Goal: Find specific page/section: Find specific page/section

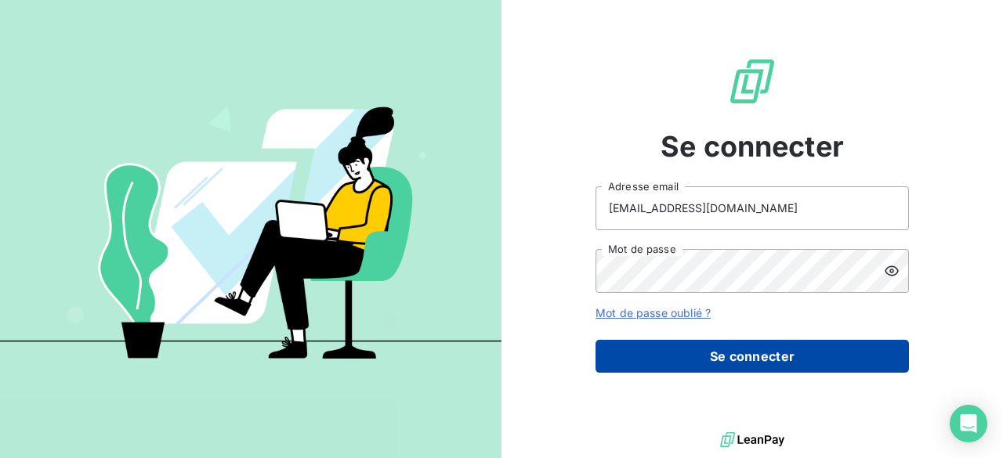
click at [716, 358] on button "Se connecter" at bounding box center [752, 356] width 313 height 33
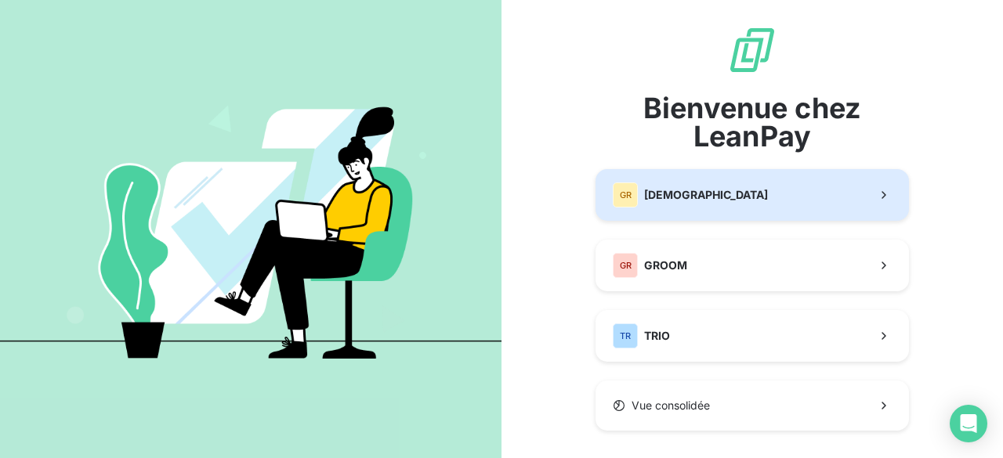
click at [695, 203] on div "GR GREENWISHES" at bounding box center [690, 195] width 155 height 25
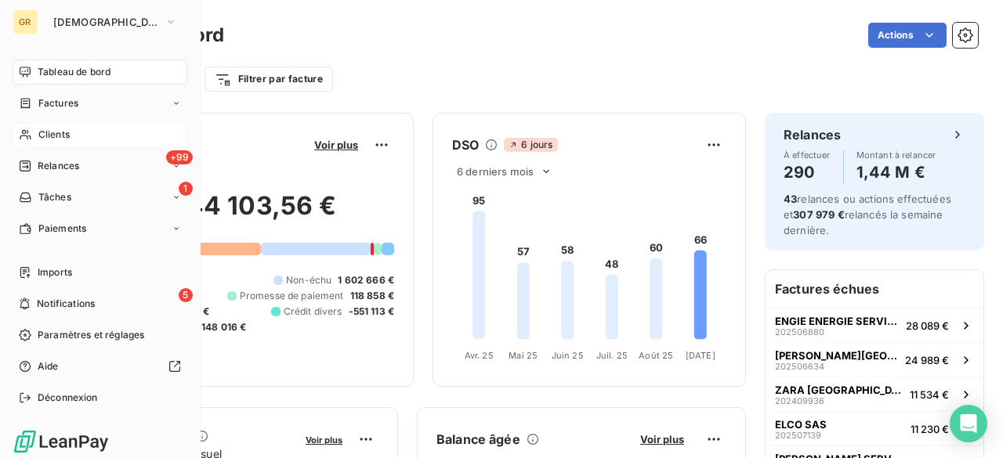
click at [50, 136] on span "Clients" at bounding box center [53, 135] width 31 height 14
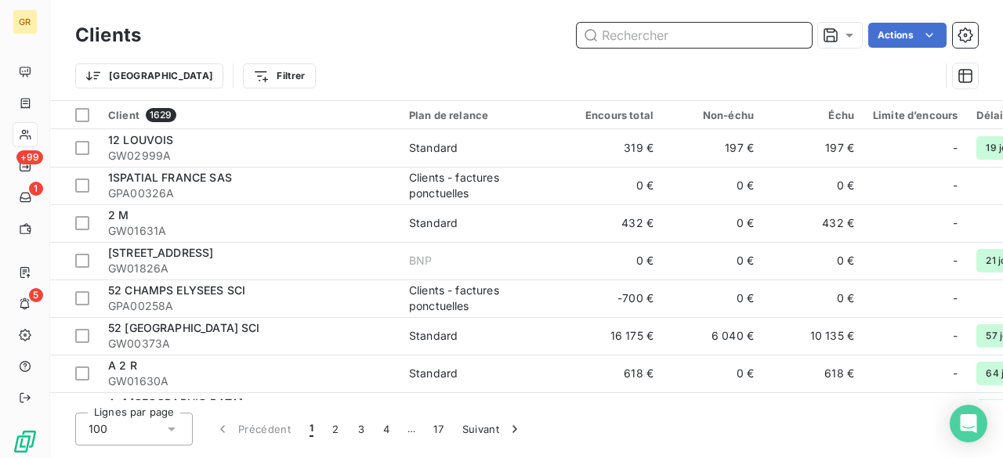
click at [618, 35] on input "text" at bounding box center [694, 35] width 235 height 25
paste input "GW01174A"
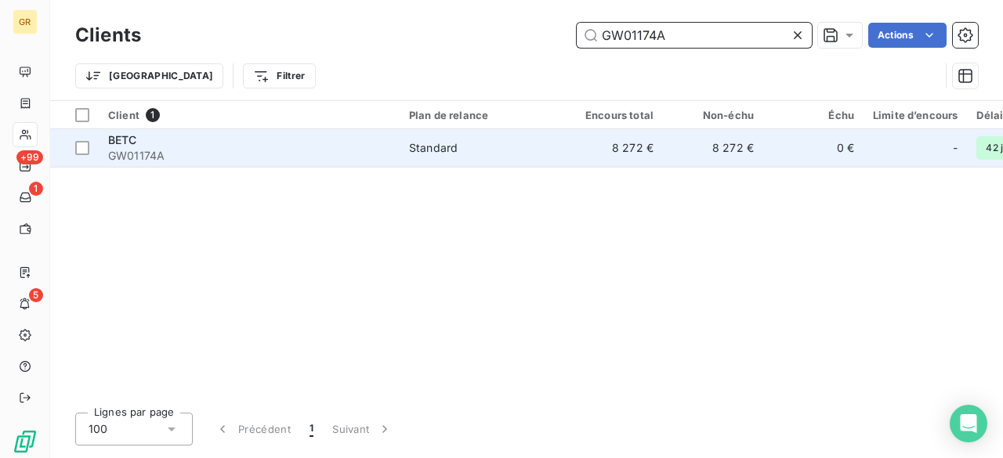
type input "GW01174A"
click at [668, 154] on td "8 272 €" at bounding box center [713, 148] width 100 height 38
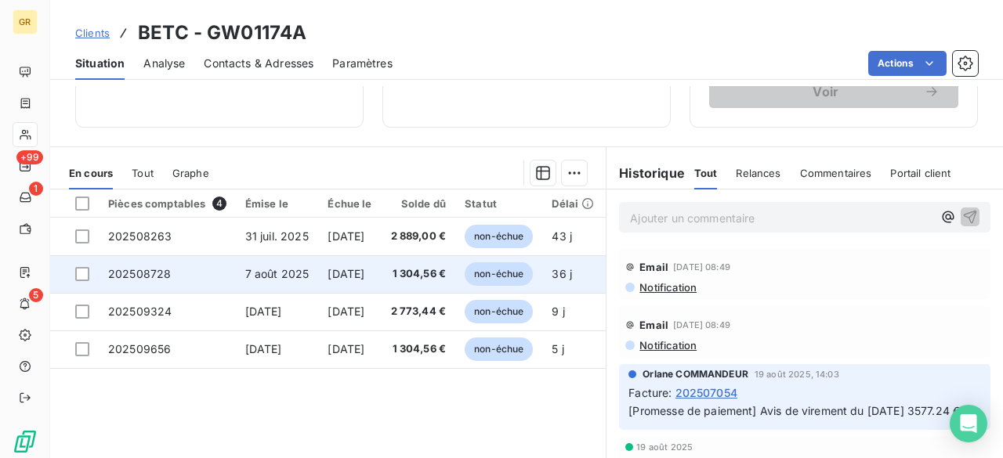
scroll to position [380, 0]
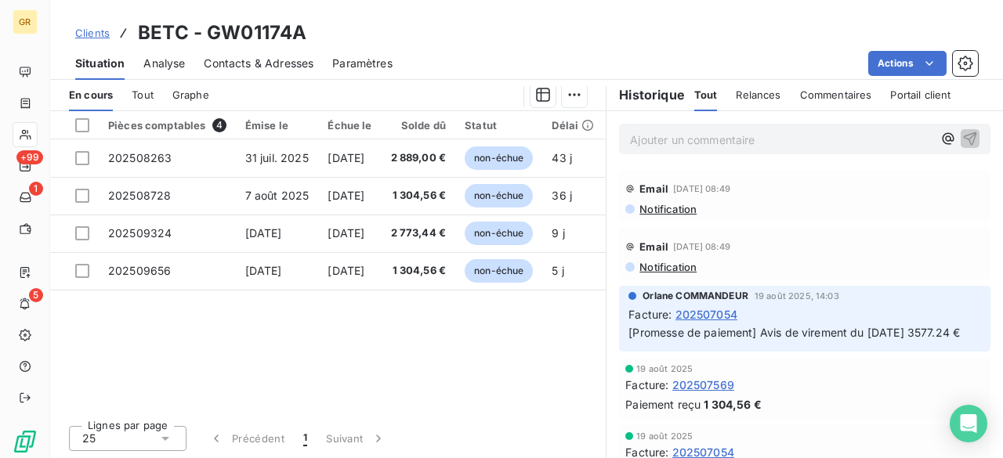
click at [138, 101] on div "Tout" at bounding box center [143, 94] width 22 height 33
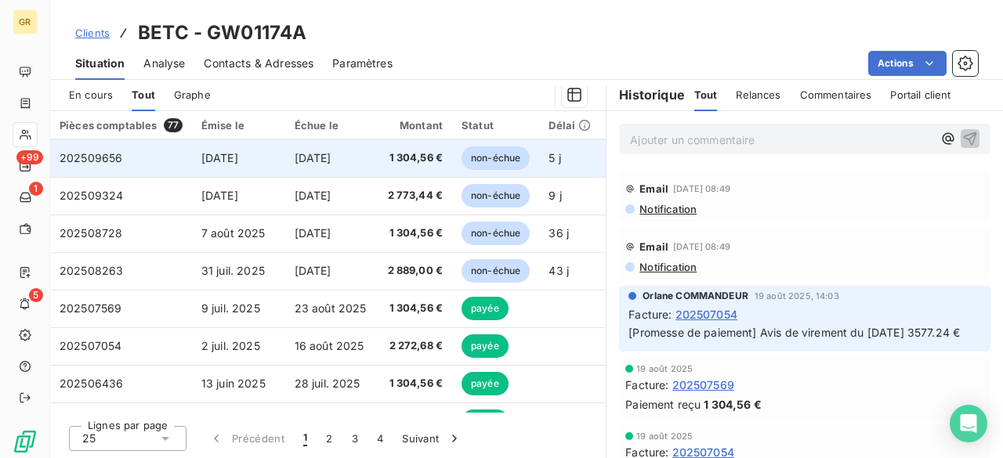
click at [220, 163] on td "[DATE]" at bounding box center [238, 158] width 93 height 38
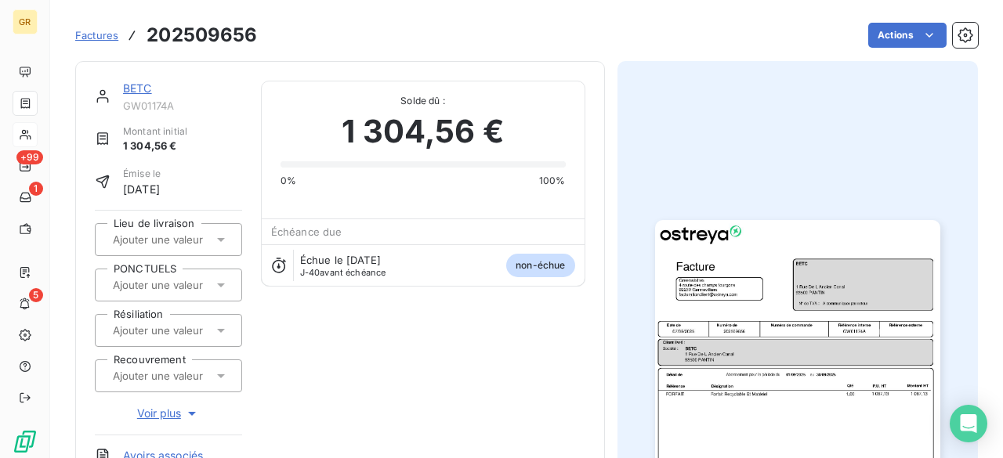
click at [741, 217] on button "button" at bounding box center [798, 421] width 304 height 448
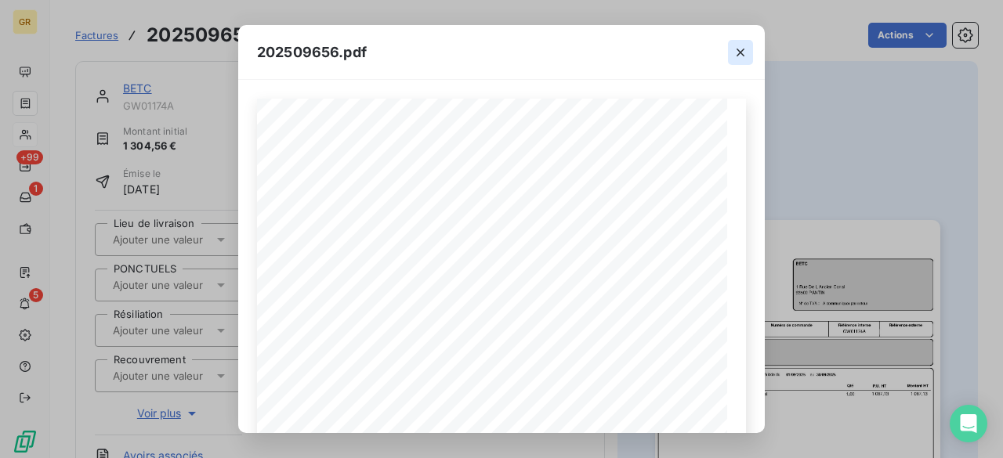
click at [734, 60] on icon "button" at bounding box center [741, 53] width 16 height 16
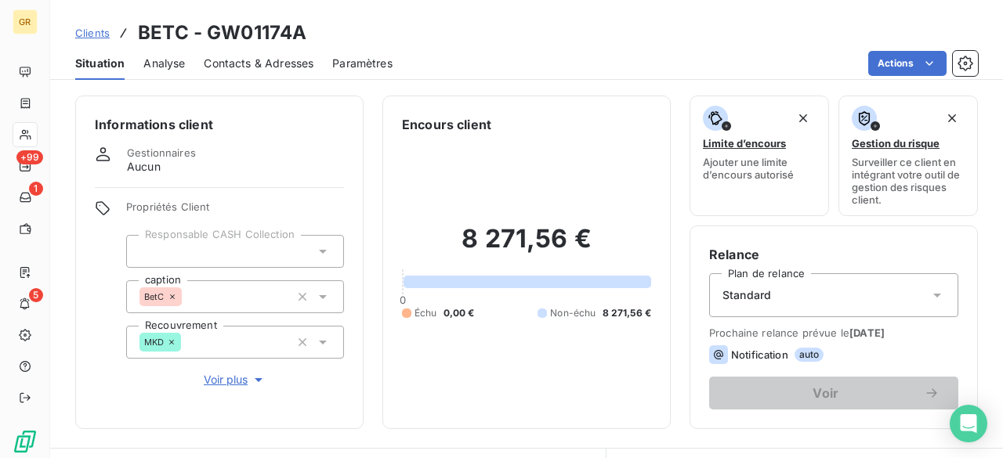
scroll to position [380, 0]
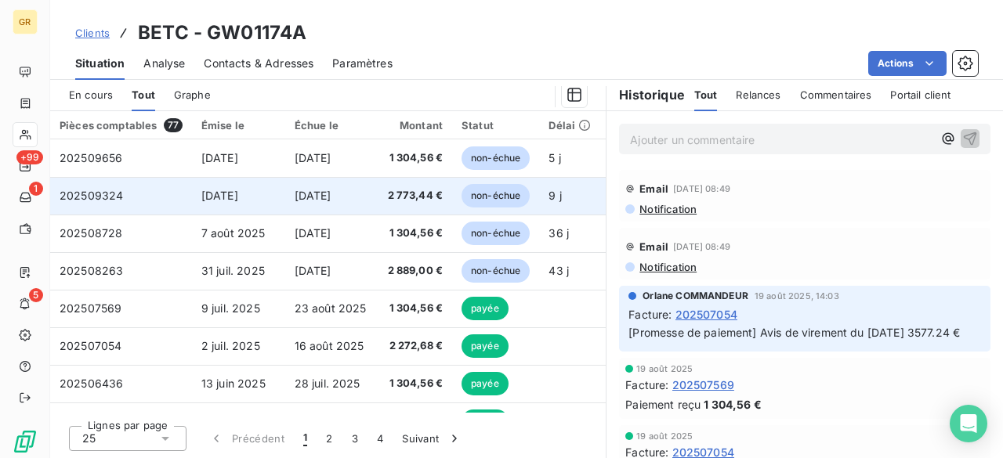
click at [295, 192] on span "[DATE]" at bounding box center [313, 195] width 37 height 13
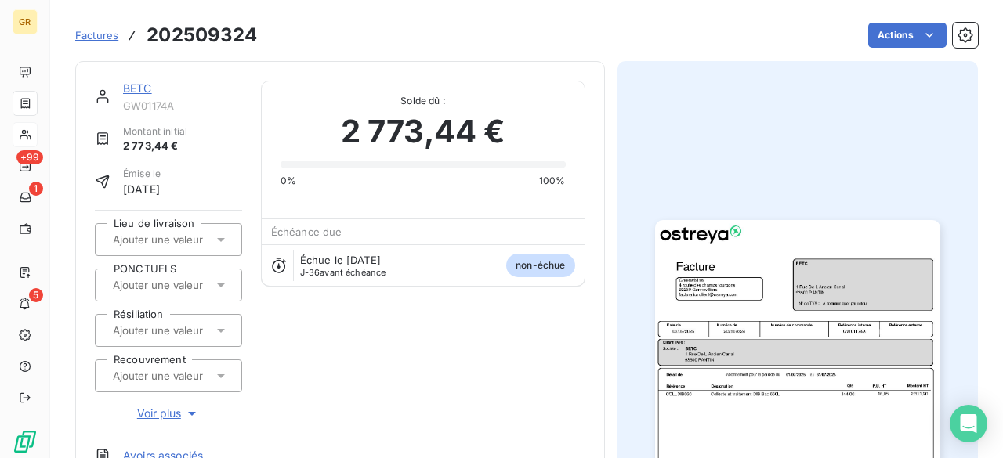
click at [735, 267] on img "button" at bounding box center [797, 421] width 285 height 403
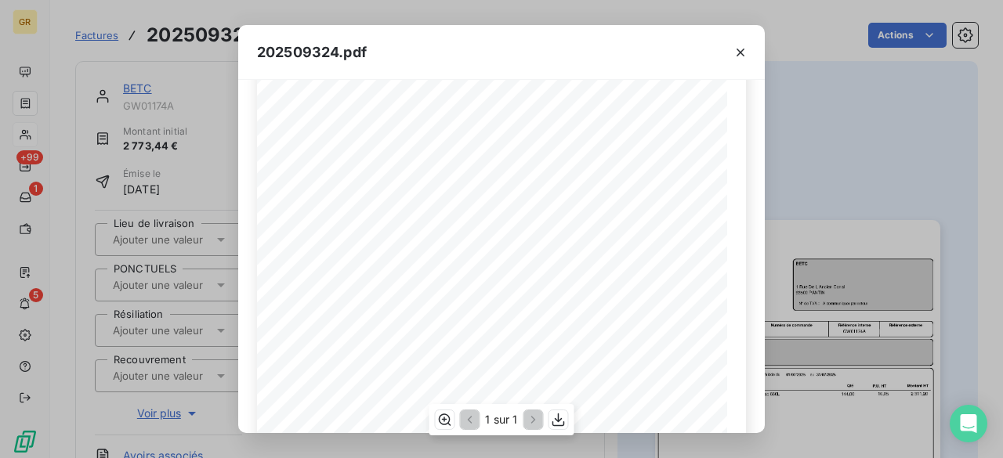
scroll to position [235, 0]
click at [737, 52] on icon "button" at bounding box center [741, 53] width 16 height 16
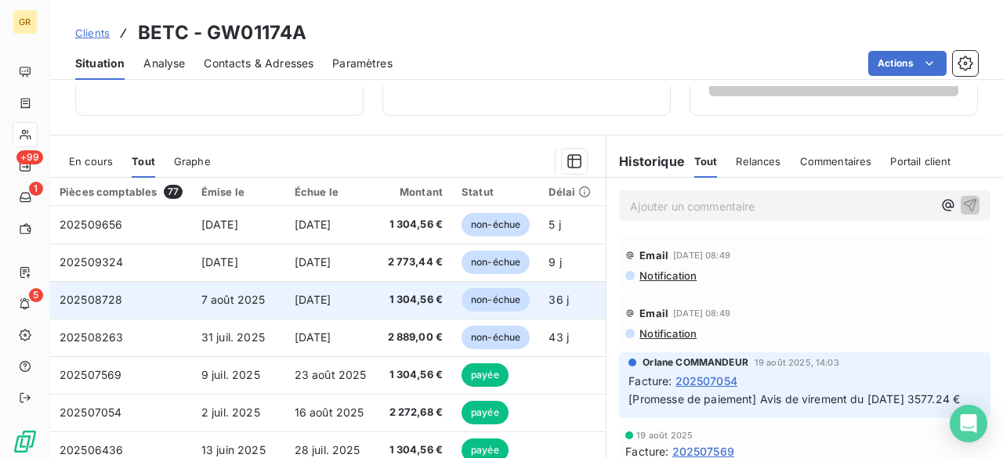
click at [265, 298] on td "7 août 2025" at bounding box center [238, 300] width 93 height 38
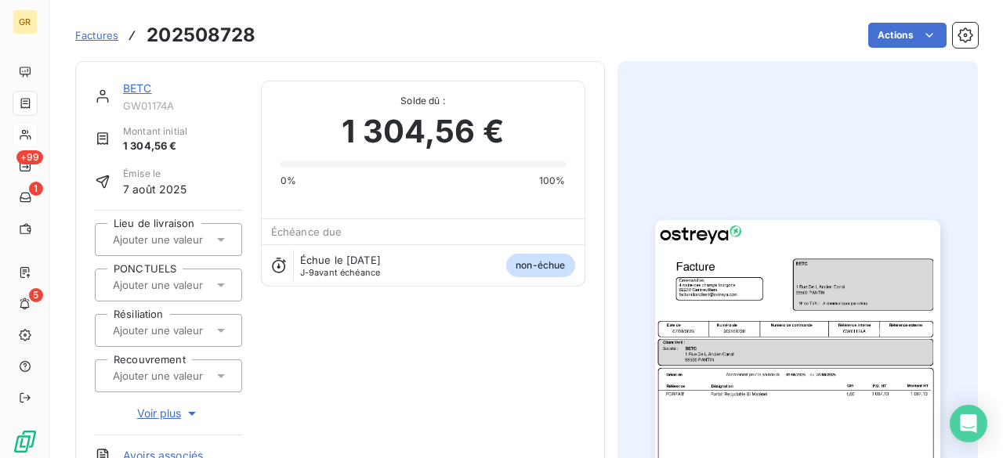
click at [779, 272] on img "button" at bounding box center [797, 421] width 285 height 403
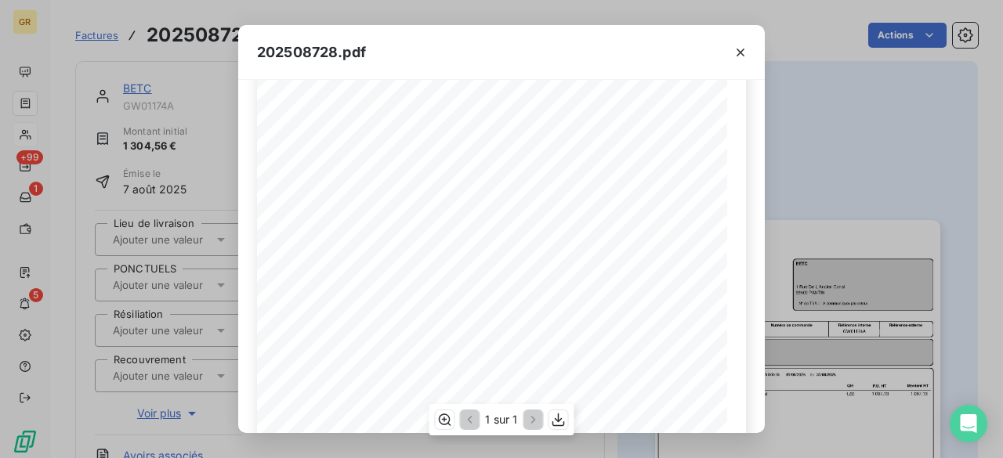
scroll to position [235, 0]
click at [748, 44] on button "button" at bounding box center [740, 52] width 25 height 25
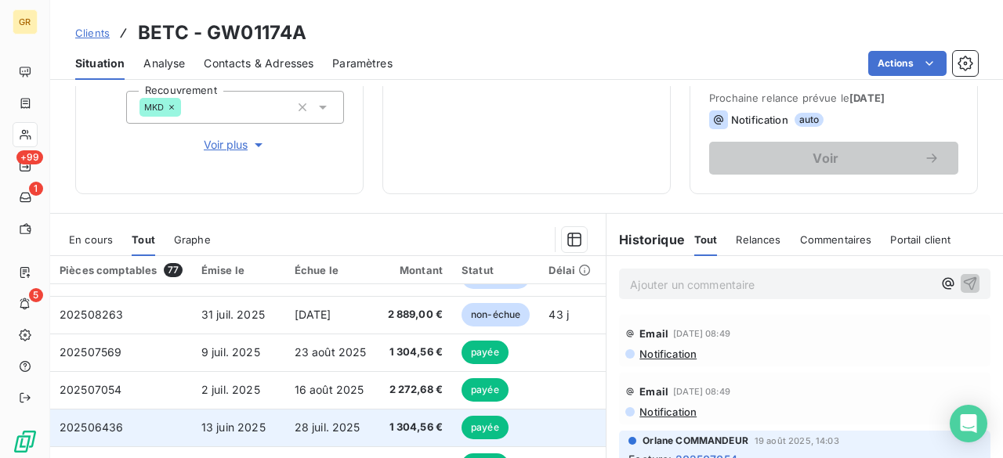
scroll to position [78, 0]
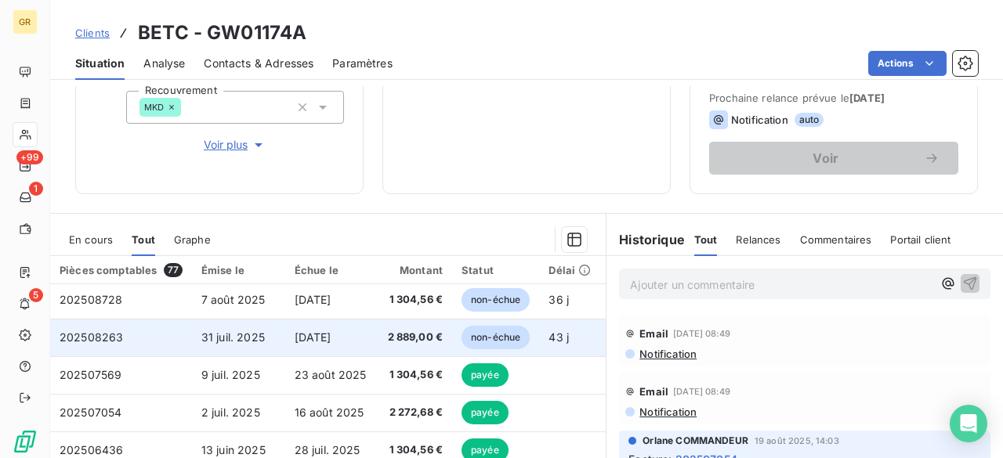
click at [332, 342] on span "[DATE]" at bounding box center [313, 337] width 37 height 13
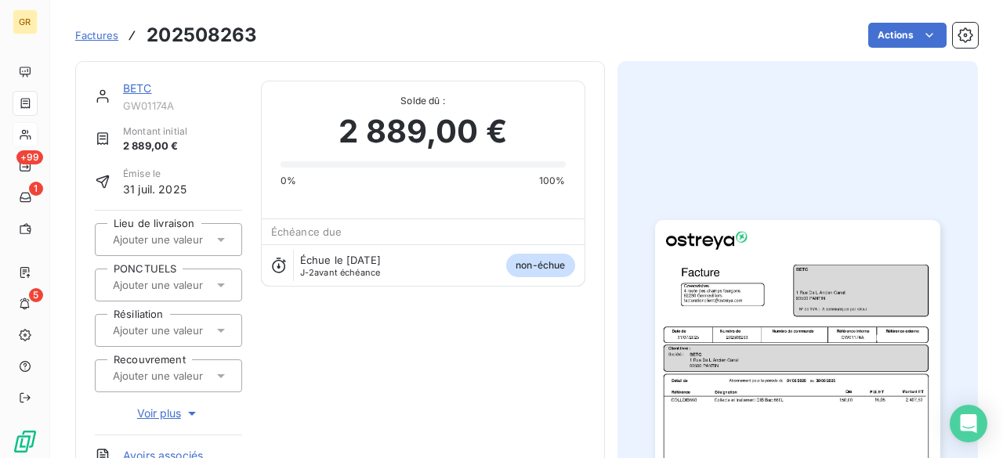
click at [749, 330] on img "button" at bounding box center [797, 421] width 285 height 403
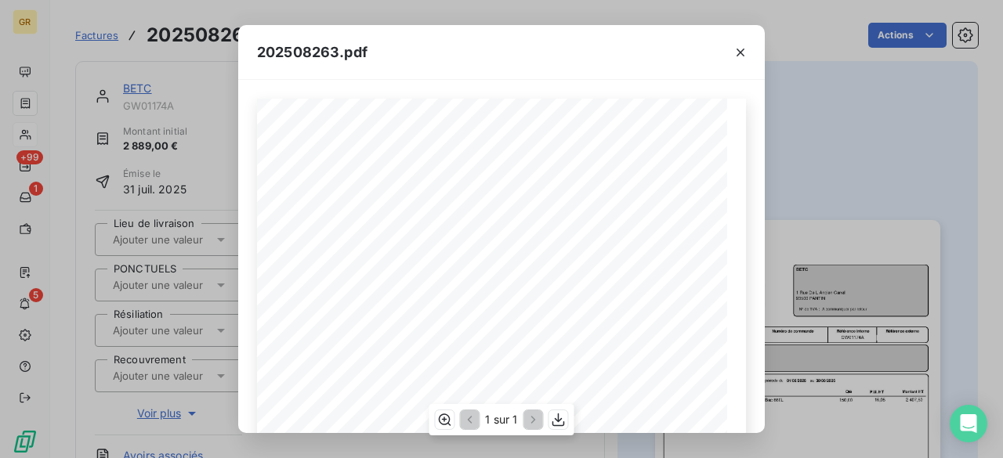
scroll to position [78, 0]
click at [743, 51] on icon "button" at bounding box center [741, 53] width 16 height 16
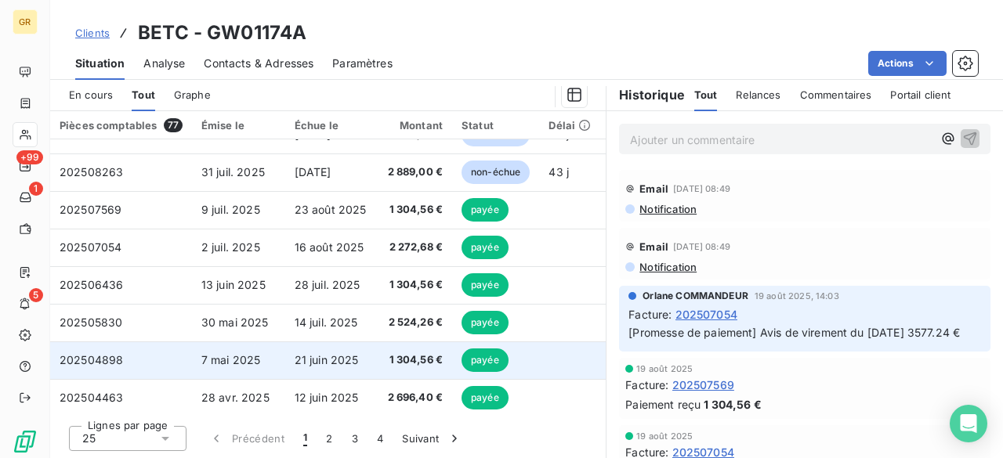
scroll to position [78, 0]
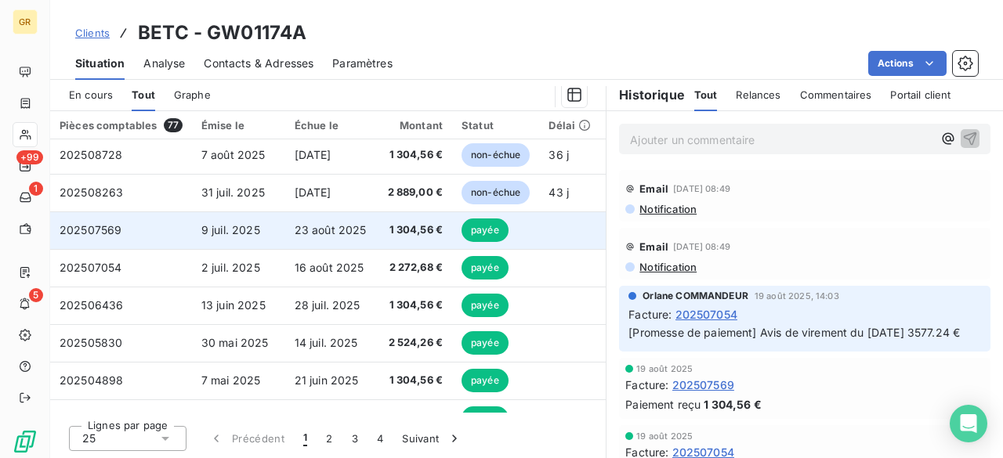
click at [361, 228] on span "23 août 2025" at bounding box center [331, 229] width 72 height 13
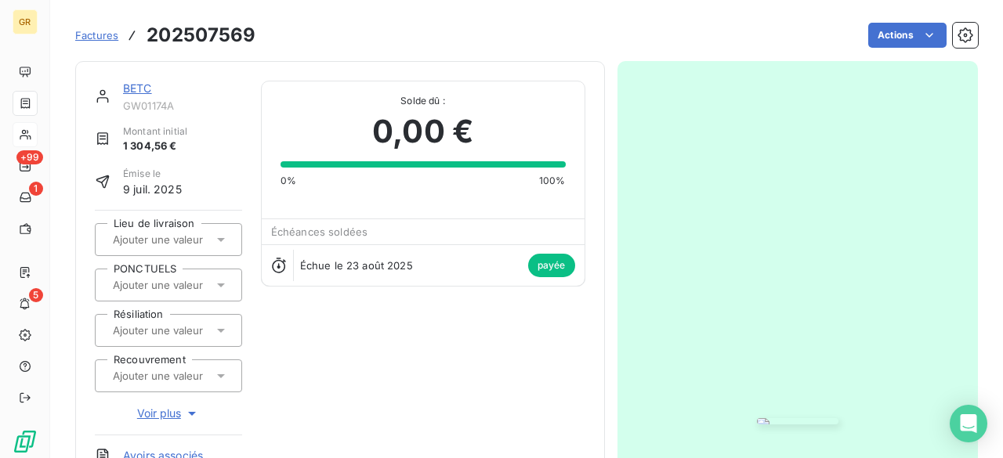
click at [757, 418] on img "button" at bounding box center [798, 421] width 82 height 6
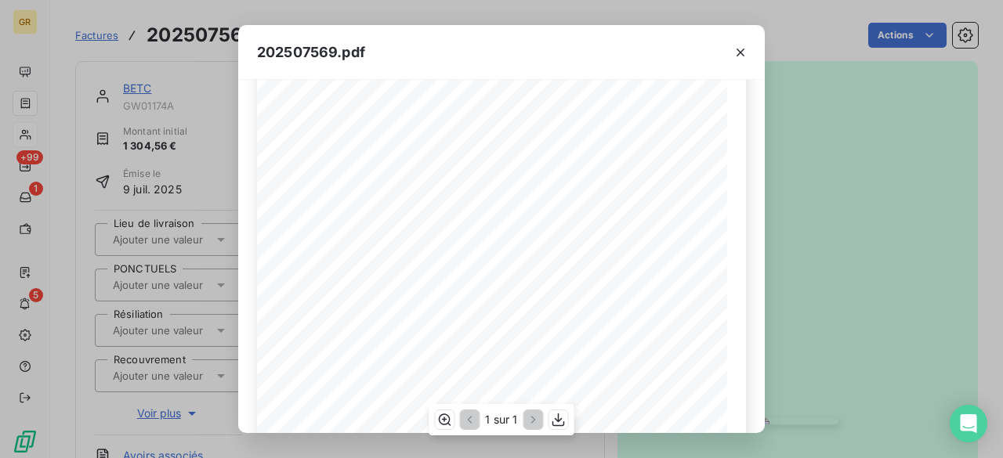
scroll to position [157, 0]
drag, startPoint x: 741, startPoint y: 50, endPoint x: 649, endPoint y: 49, distance: 92.5
click at [741, 50] on icon "button" at bounding box center [741, 53] width 8 height 8
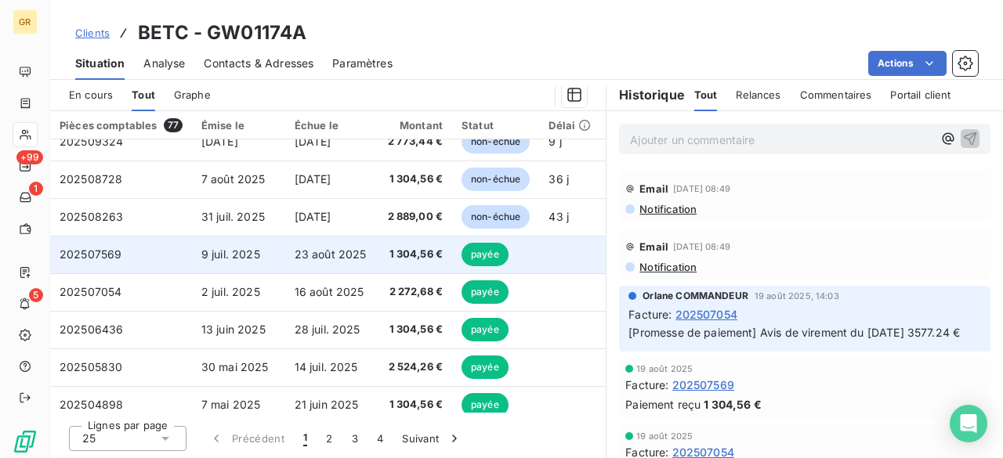
scroll to position [78, 0]
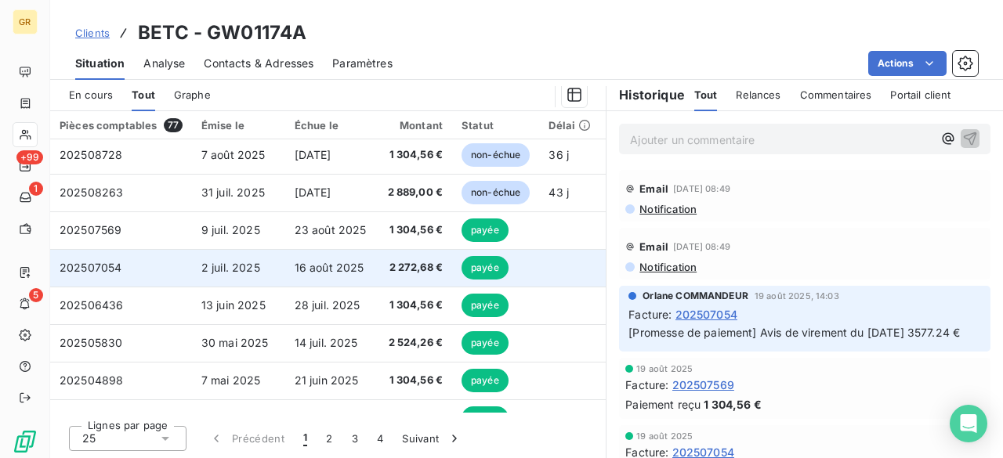
click at [382, 277] on td "2 272,68 €" at bounding box center [416, 268] width 74 height 38
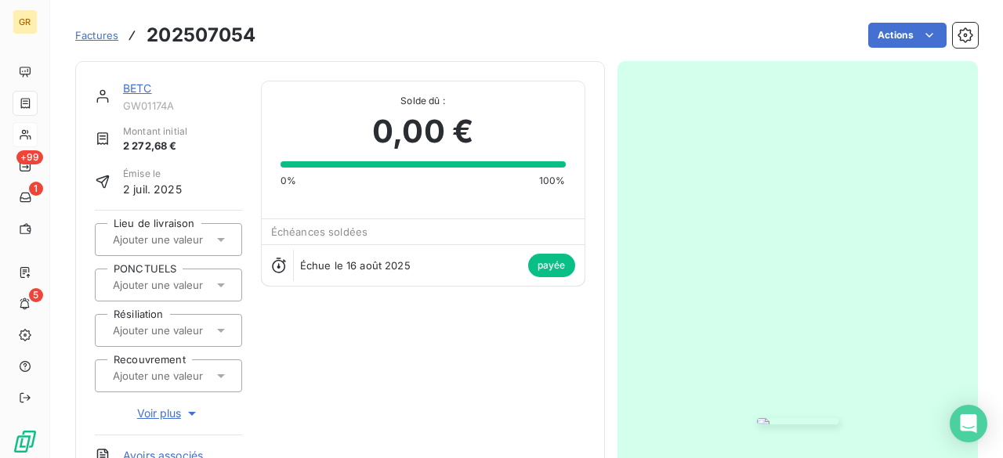
click at [757, 418] on img "button" at bounding box center [798, 421] width 82 height 6
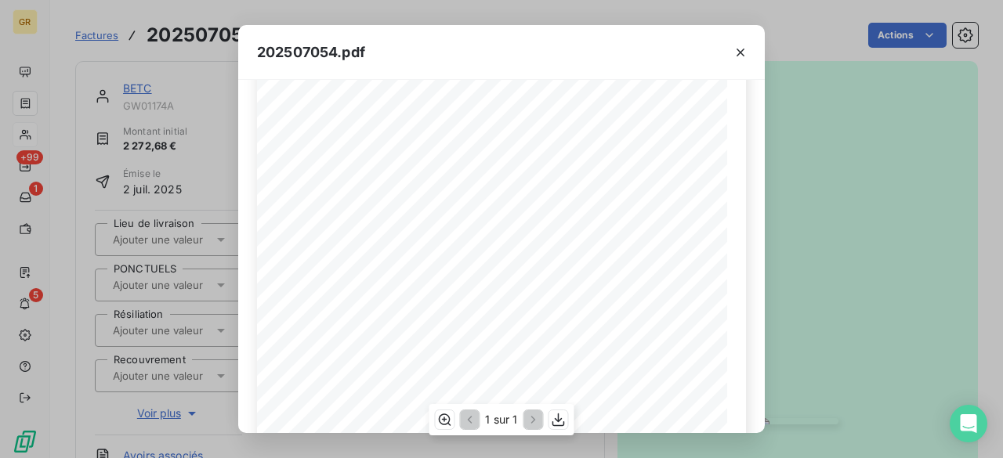
scroll to position [235, 0]
click at [734, 56] on icon "button" at bounding box center [741, 53] width 16 height 16
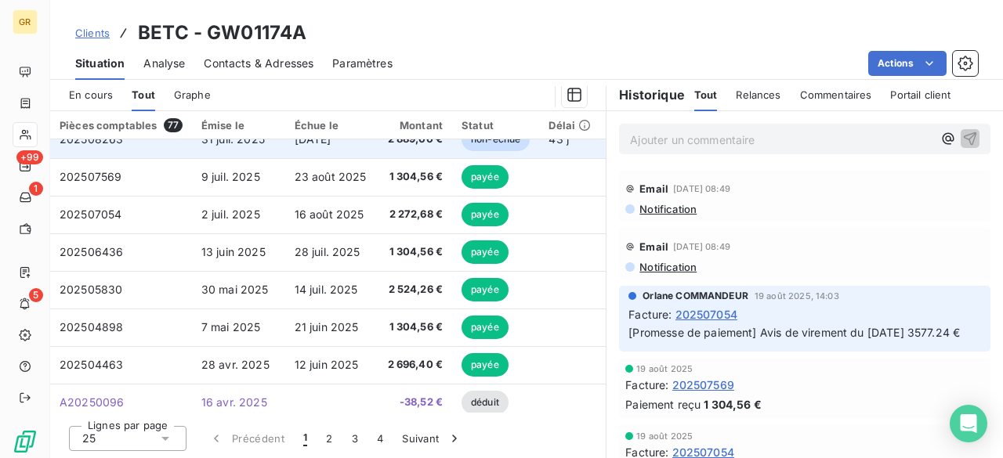
scroll to position [157, 0]
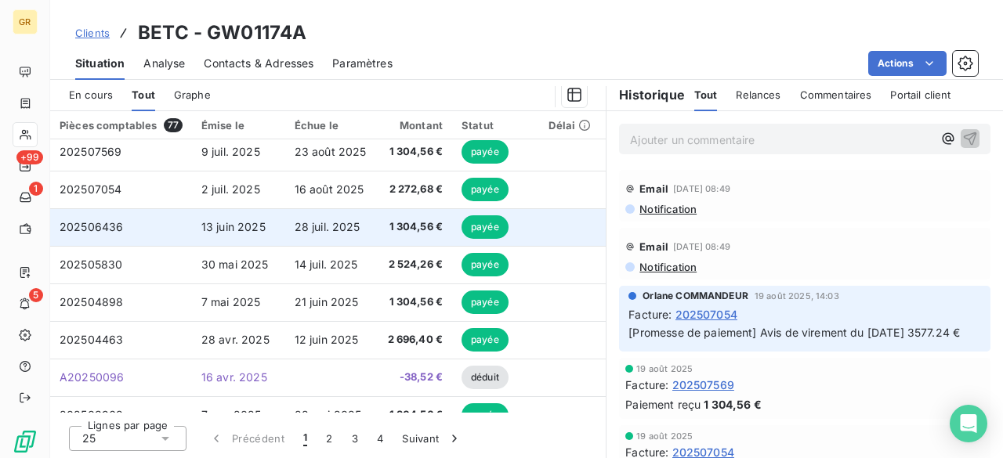
click at [299, 231] on span "28 juil. 2025" at bounding box center [328, 226] width 66 height 13
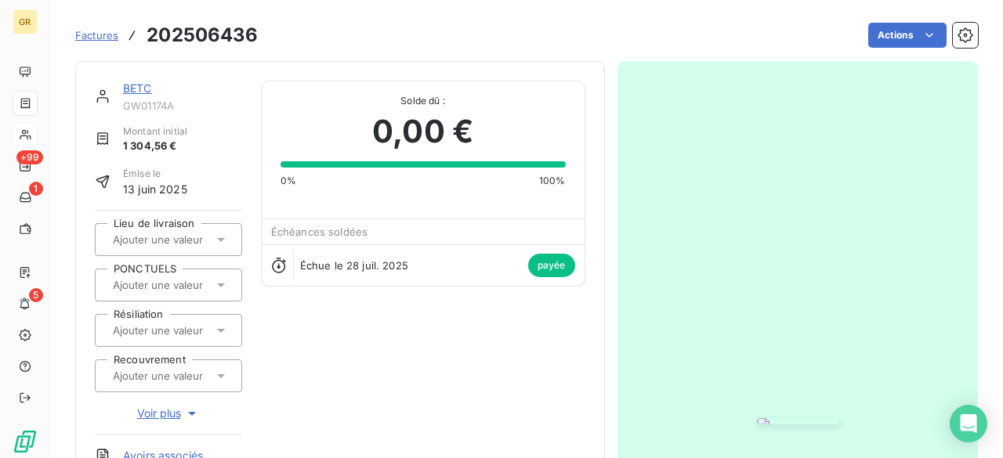
click at [757, 418] on img "button" at bounding box center [798, 421] width 82 height 6
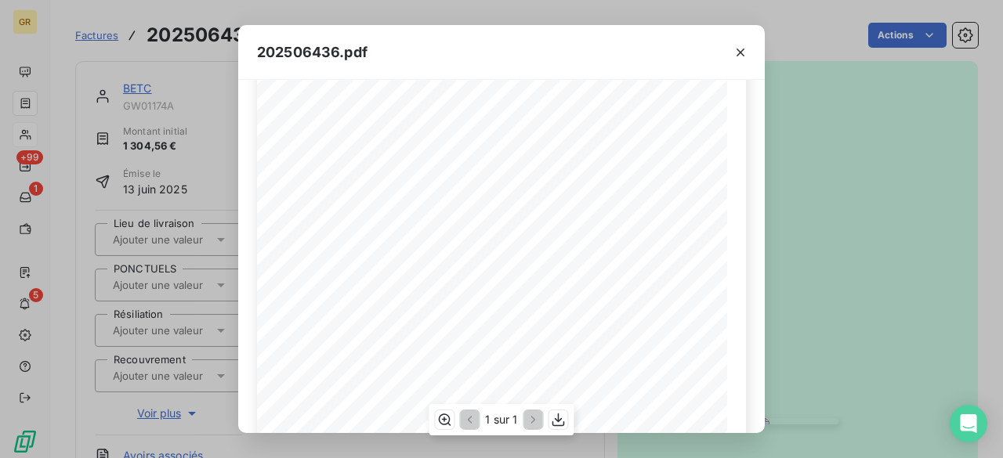
scroll to position [157, 0]
drag, startPoint x: 741, startPoint y: 50, endPoint x: 646, endPoint y: 51, distance: 95.6
click at [741, 50] on icon "button" at bounding box center [741, 53] width 8 height 8
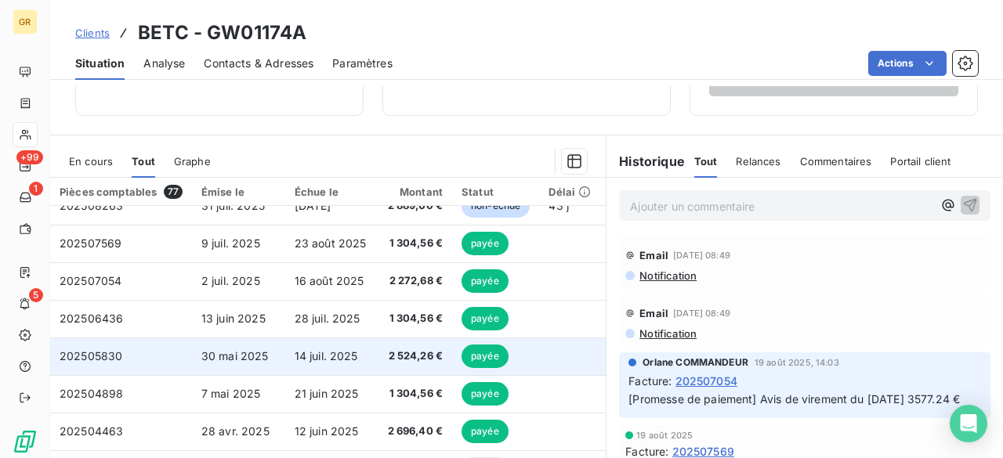
scroll to position [157, 0]
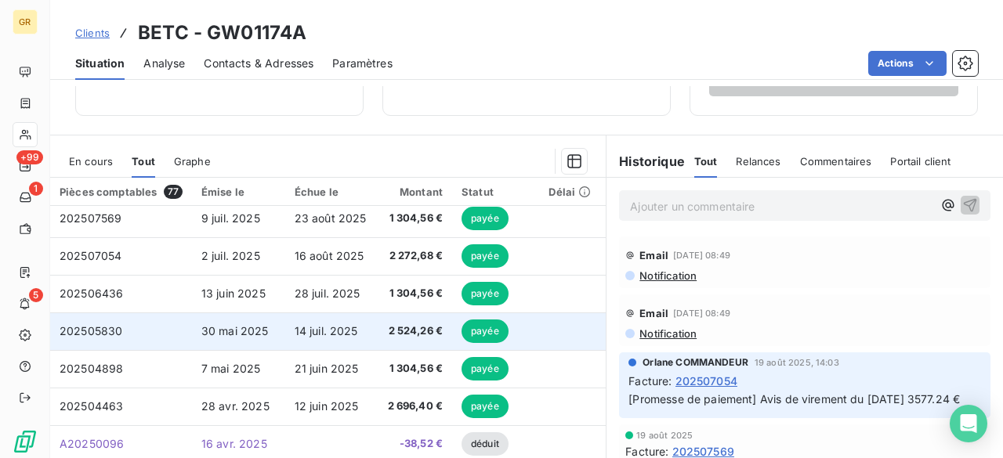
click at [366, 329] on td "14 juil. 2025" at bounding box center [331, 332] width 93 height 38
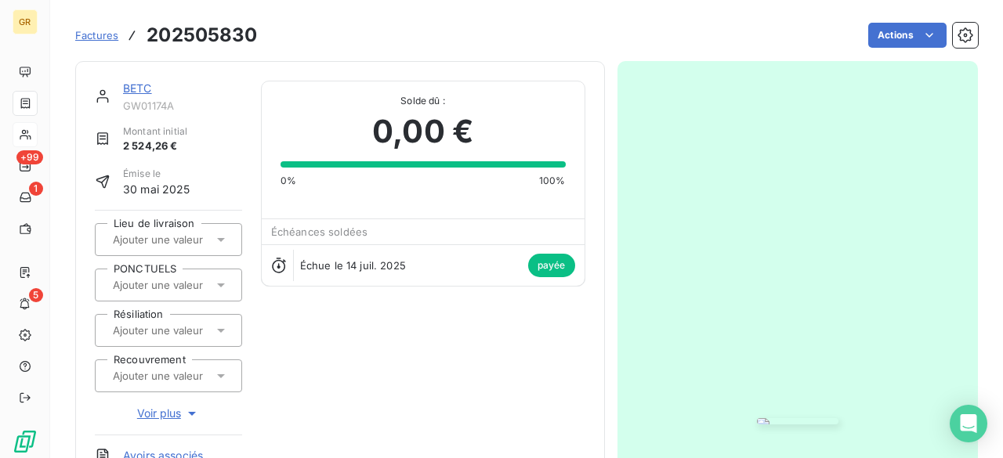
click at [757, 418] on img "button" at bounding box center [798, 421] width 82 height 6
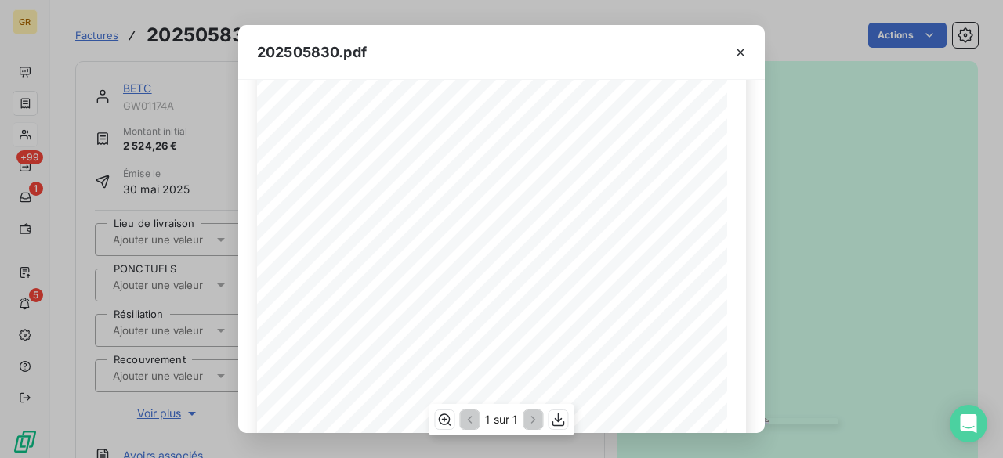
scroll to position [235, 0]
click at [746, 45] on icon "button" at bounding box center [741, 53] width 16 height 16
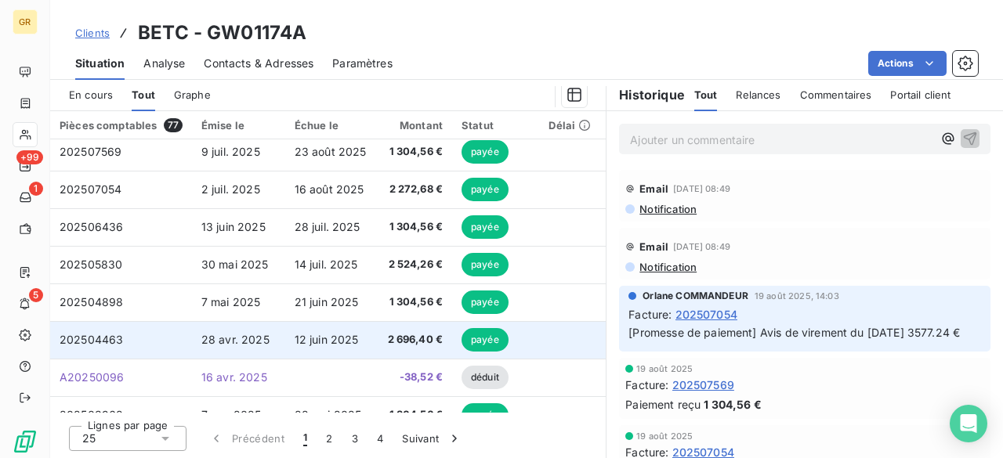
scroll to position [235, 0]
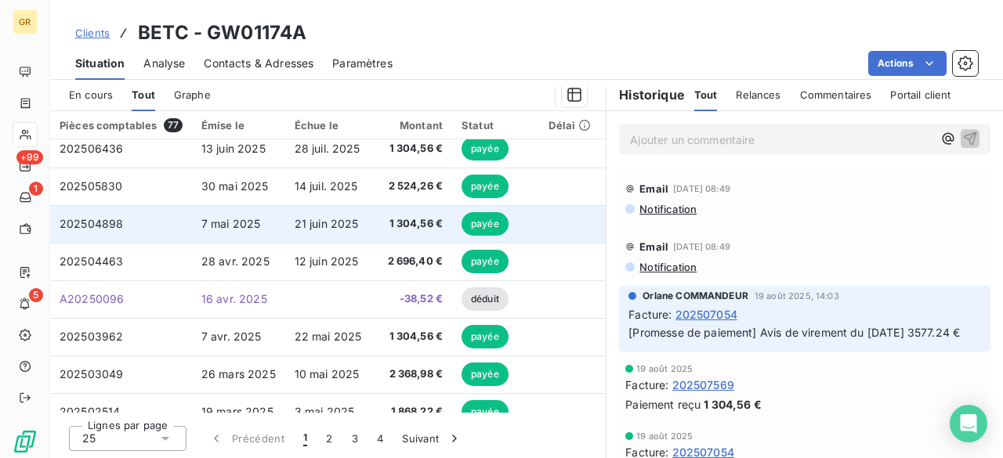
click at [313, 231] on td "21 juin 2025" at bounding box center [331, 224] width 93 height 38
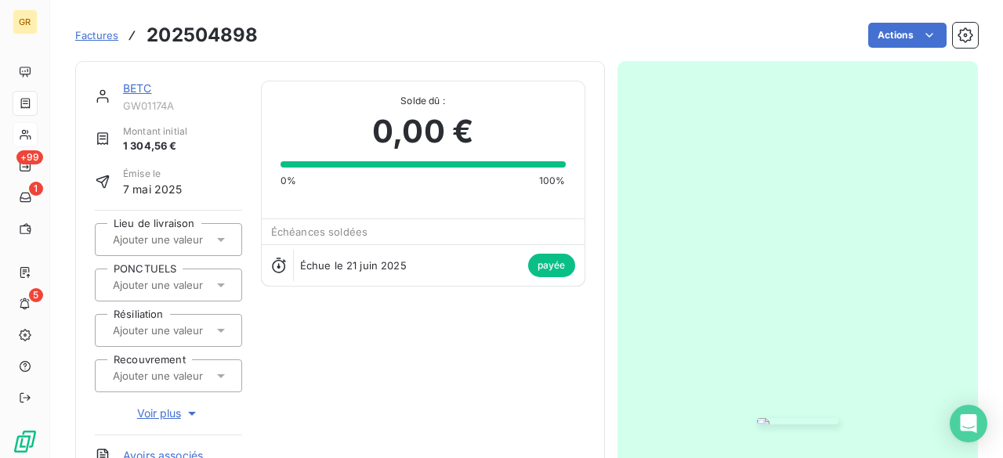
click at [757, 418] on img "button" at bounding box center [798, 421] width 82 height 6
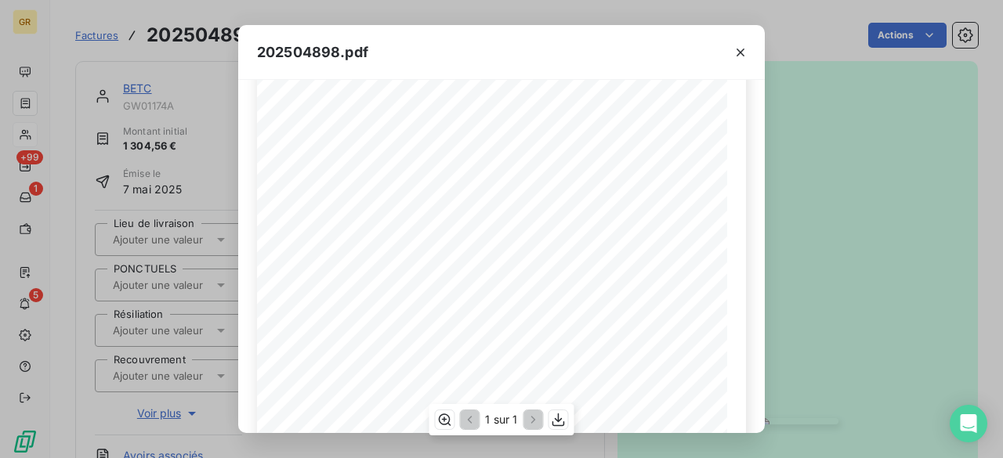
scroll to position [157, 0]
click at [743, 53] on icon "button" at bounding box center [741, 53] width 16 height 16
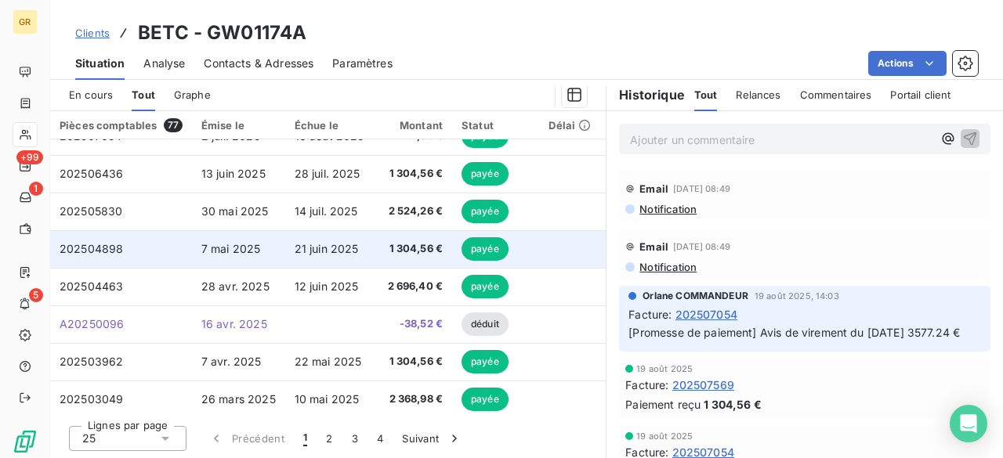
scroll to position [235, 0]
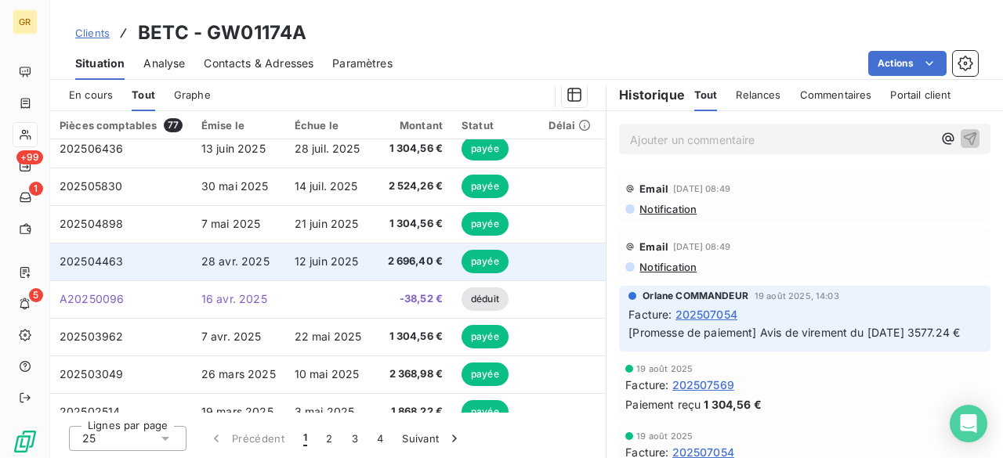
click at [382, 274] on td "2 696,40 €" at bounding box center [416, 262] width 74 height 38
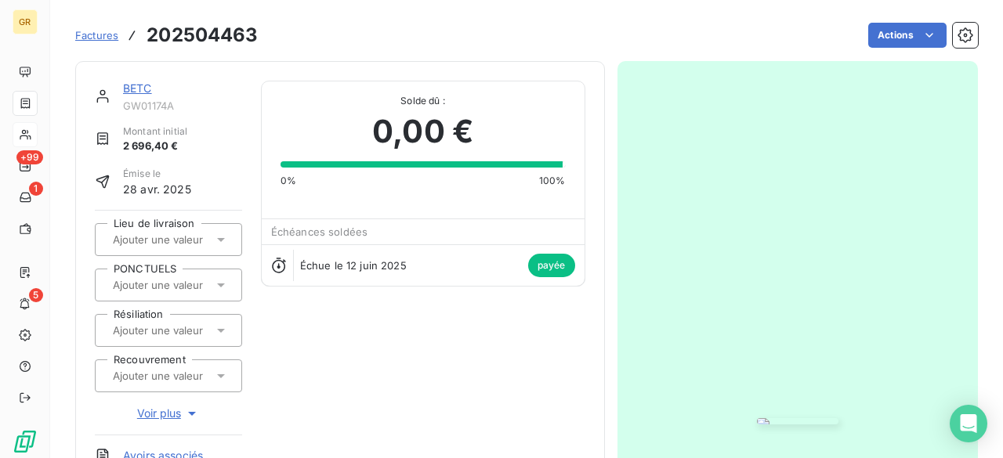
click at [757, 418] on img "button" at bounding box center [798, 421] width 82 height 6
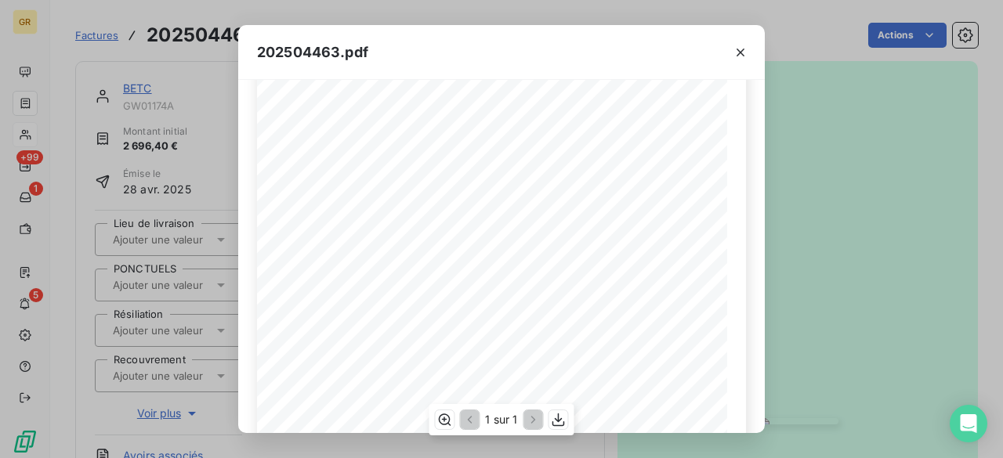
scroll to position [157, 0]
click at [745, 50] on icon "button" at bounding box center [741, 53] width 16 height 16
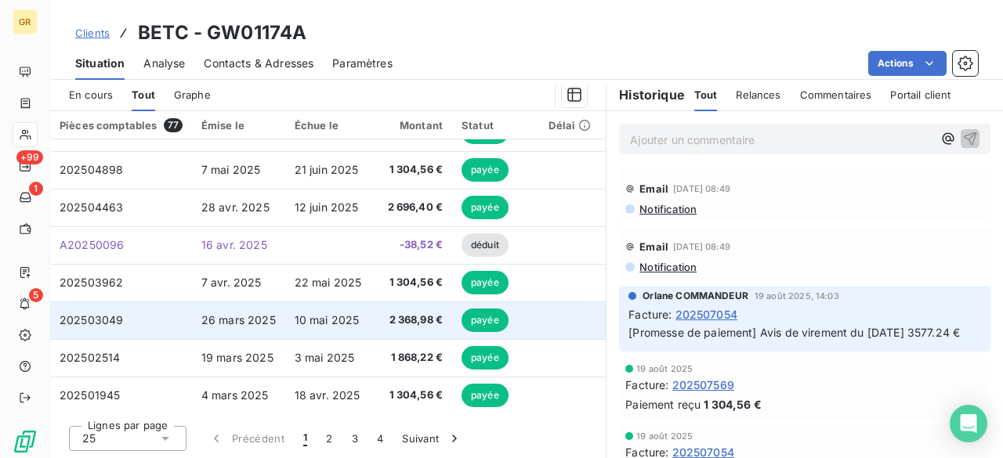
scroll to position [313, 0]
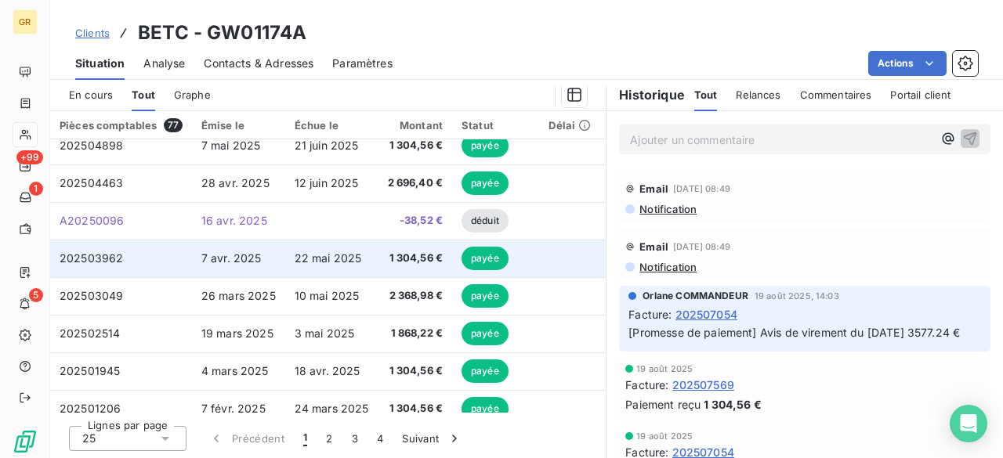
click at [356, 259] on span "22 mai 2025" at bounding box center [328, 258] width 67 height 13
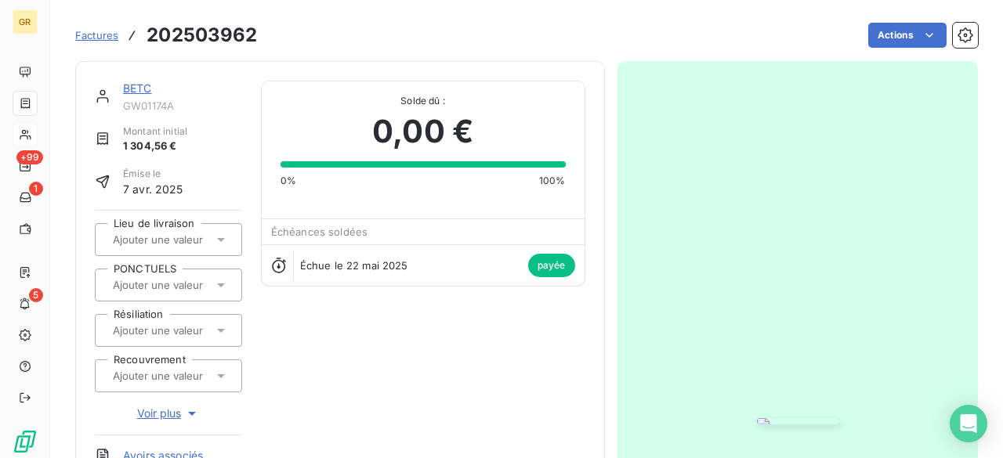
click at [770, 418] on img "button" at bounding box center [798, 421] width 82 height 6
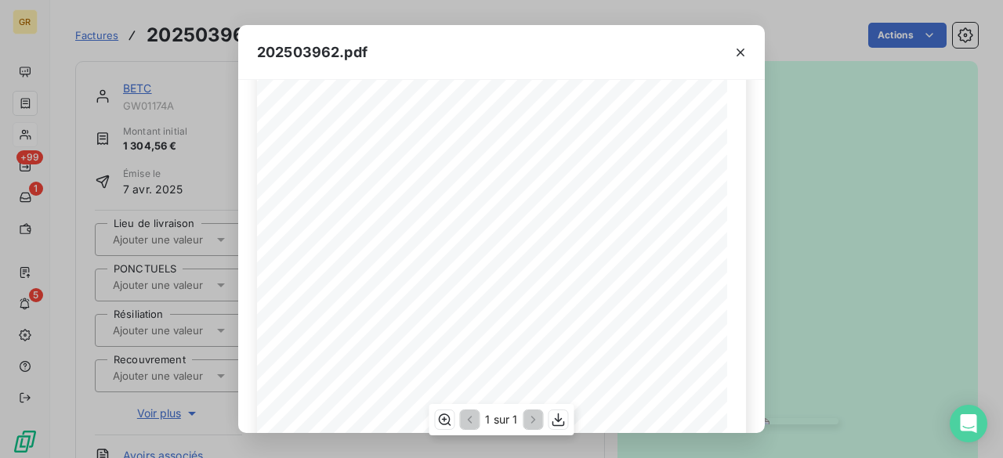
scroll to position [157, 0]
drag, startPoint x: 740, startPoint y: 48, endPoint x: 654, endPoint y: 42, distance: 85.6
click at [740, 48] on icon "button" at bounding box center [741, 53] width 16 height 16
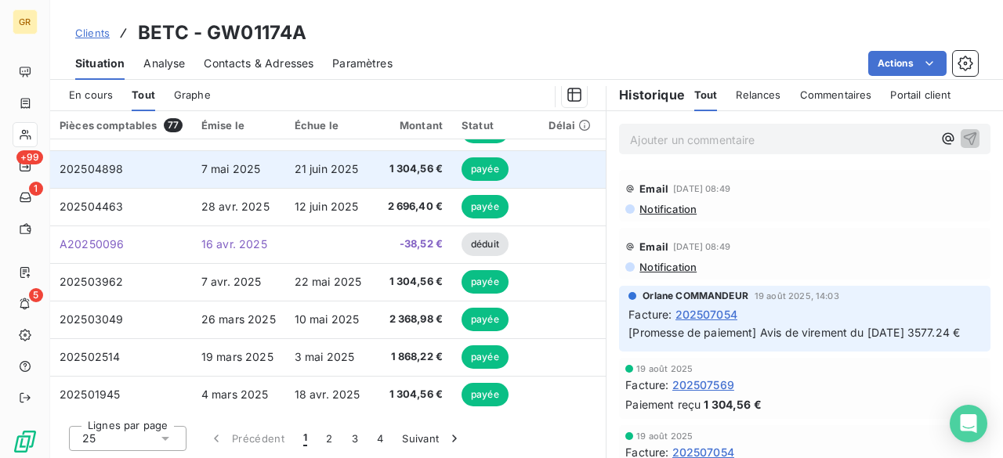
scroll to position [313, 0]
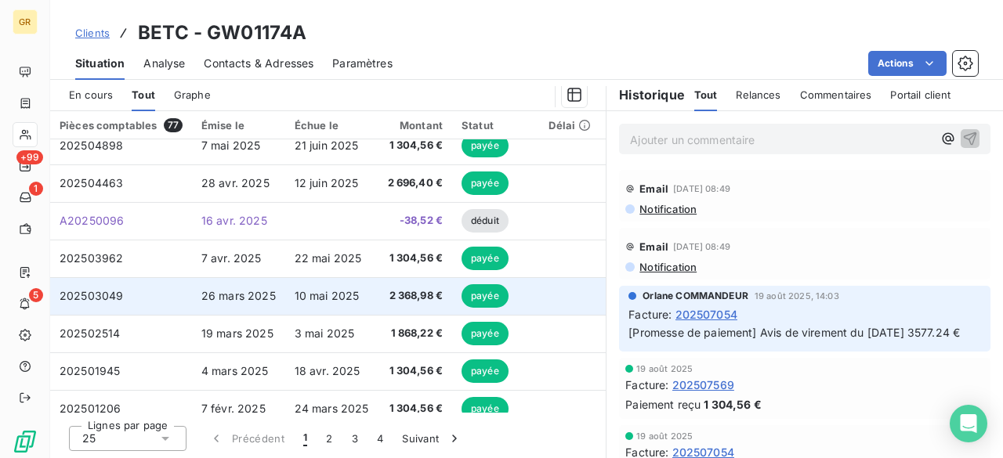
click at [380, 281] on td "2 368,98 €" at bounding box center [416, 296] width 74 height 38
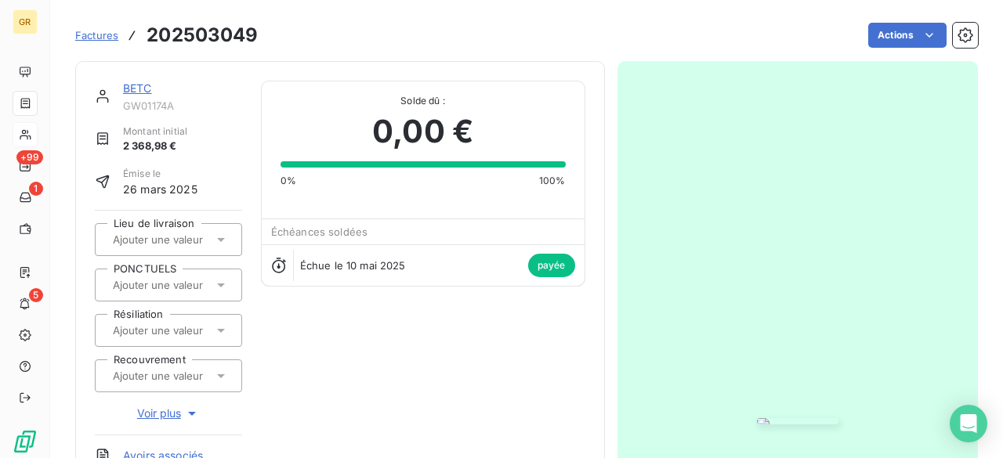
click at [757, 418] on img "button" at bounding box center [798, 421] width 82 height 6
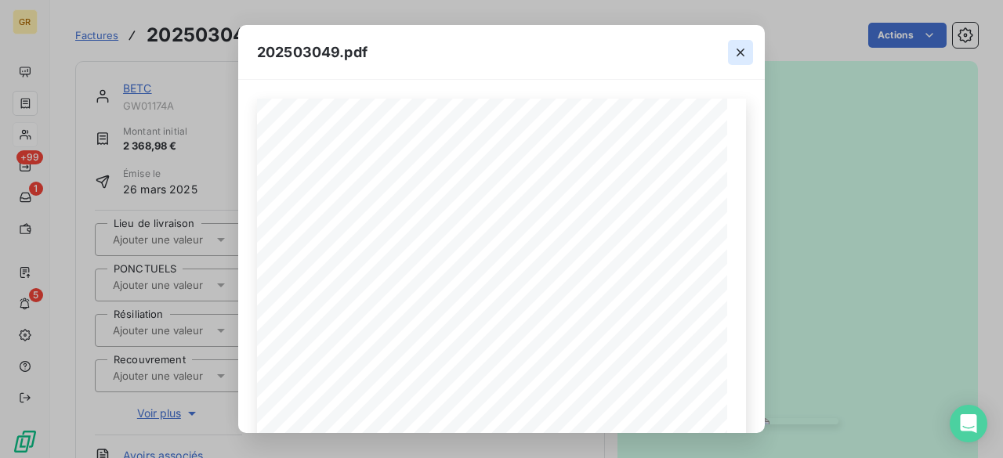
click at [737, 50] on icon "button" at bounding box center [741, 53] width 16 height 16
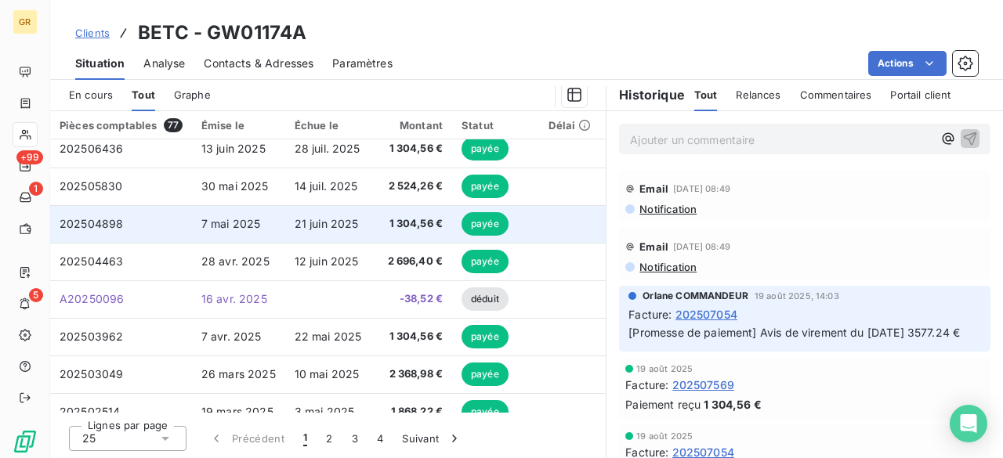
scroll to position [313, 0]
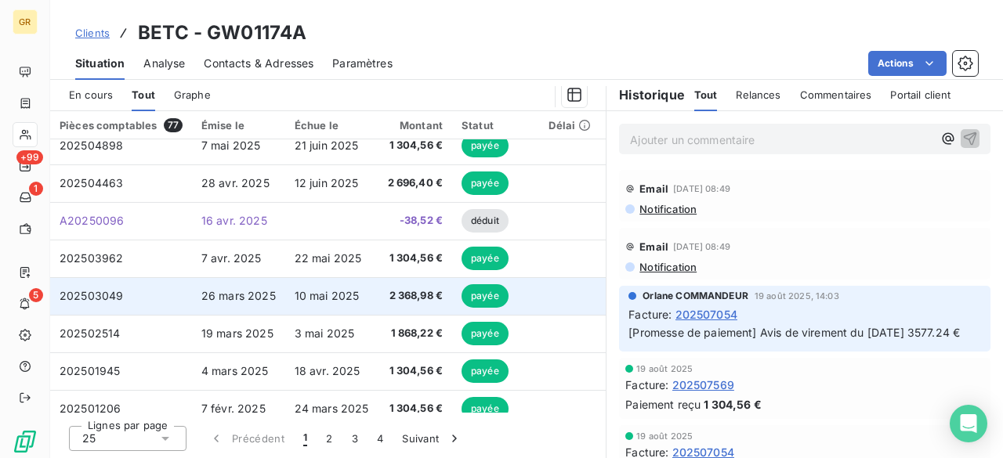
click at [379, 293] on td "2 368,98 €" at bounding box center [416, 296] width 74 height 38
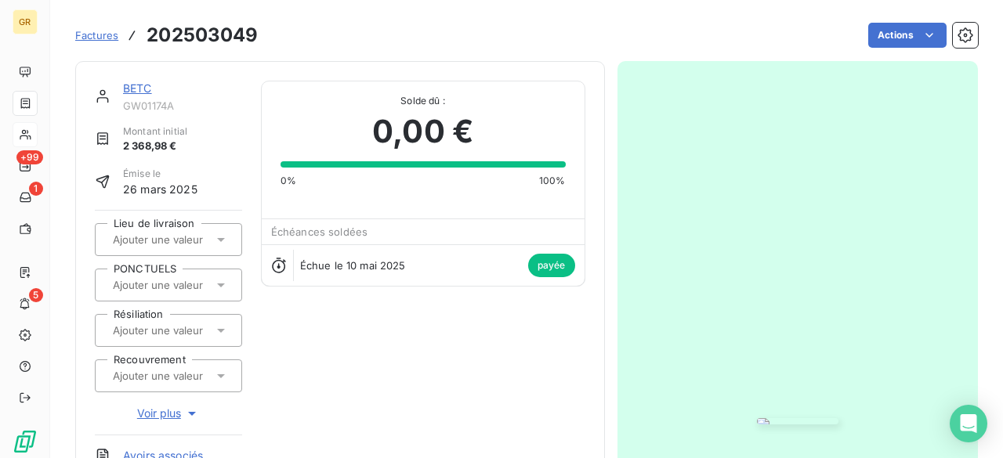
click at [757, 418] on img "button" at bounding box center [798, 421] width 82 height 6
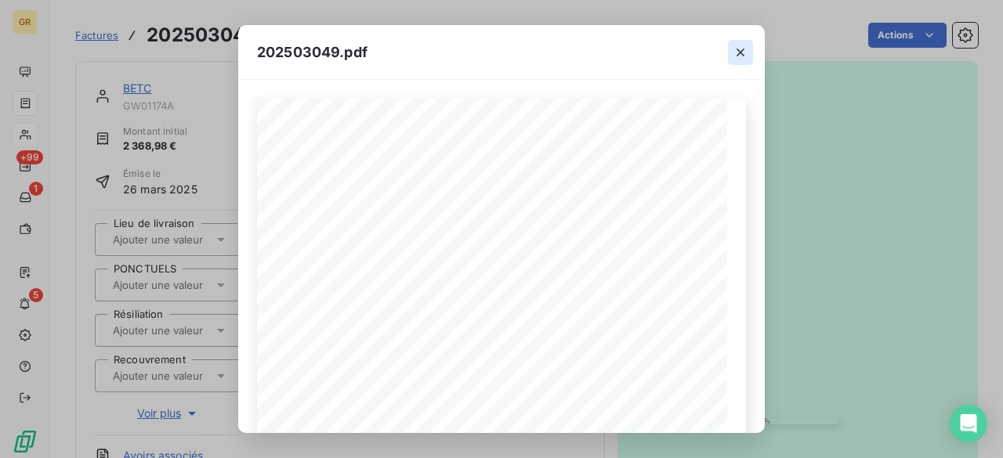
click at [745, 56] on icon "button" at bounding box center [741, 53] width 16 height 16
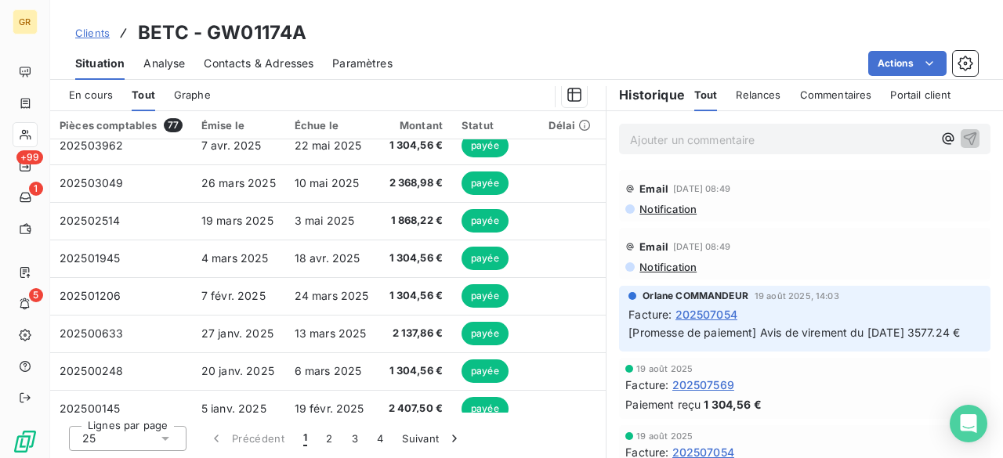
scroll to position [360, 0]
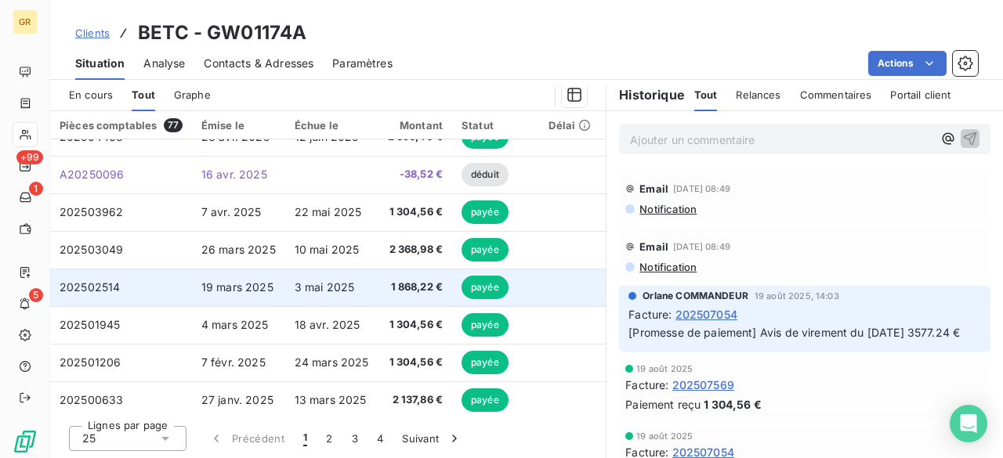
click at [315, 286] on span "3 mai 2025" at bounding box center [325, 287] width 60 height 13
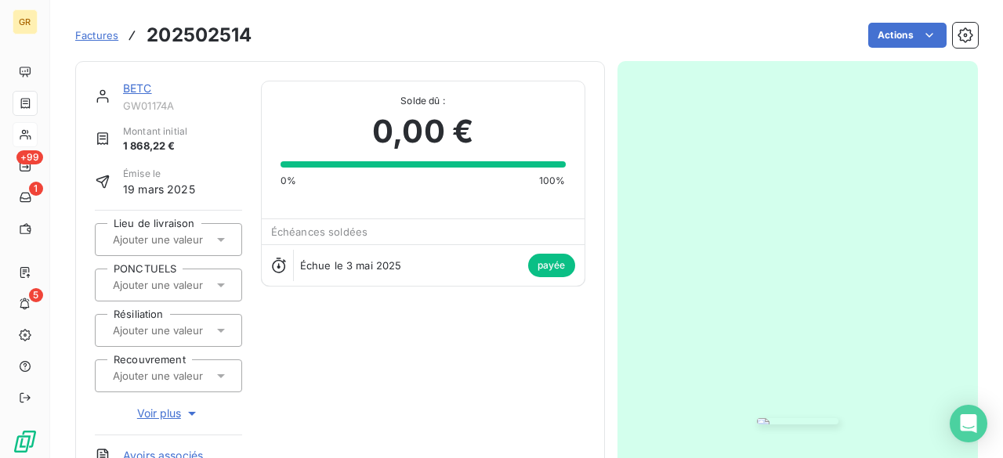
click at [757, 418] on img "button" at bounding box center [798, 421] width 82 height 6
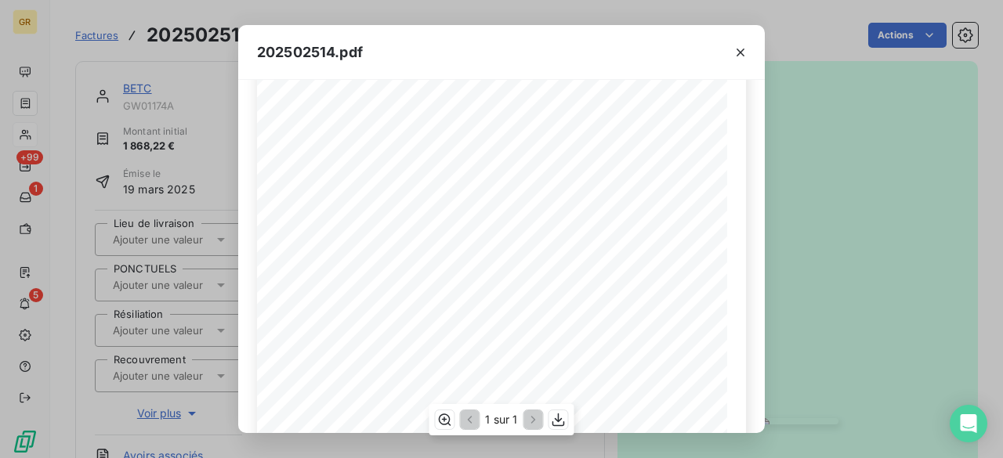
scroll to position [235, 0]
drag, startPoint x: 740, startPoint y: 46, endPoint x: 719, endPoint y: 41, distance: 21.9
click at [740, 46] on icon "button" at bounding box center [741, 53] width 16 height 16
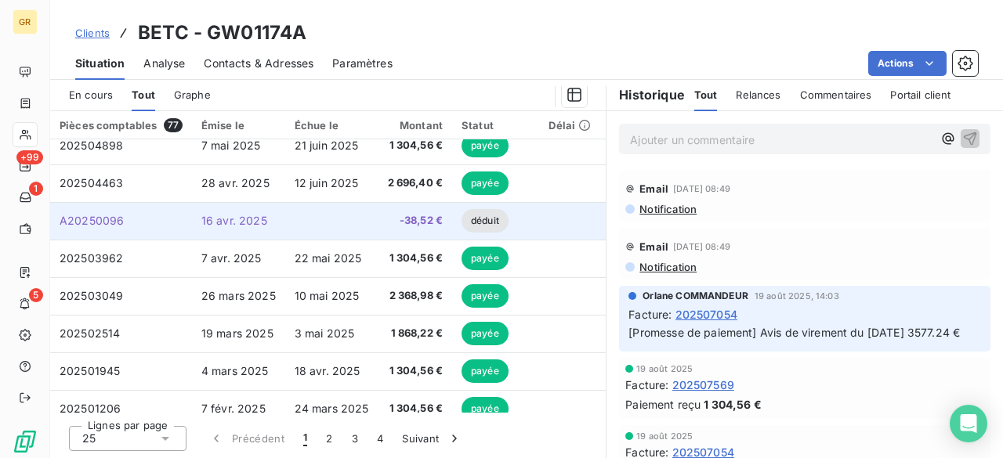
scroll to position [392, 0]
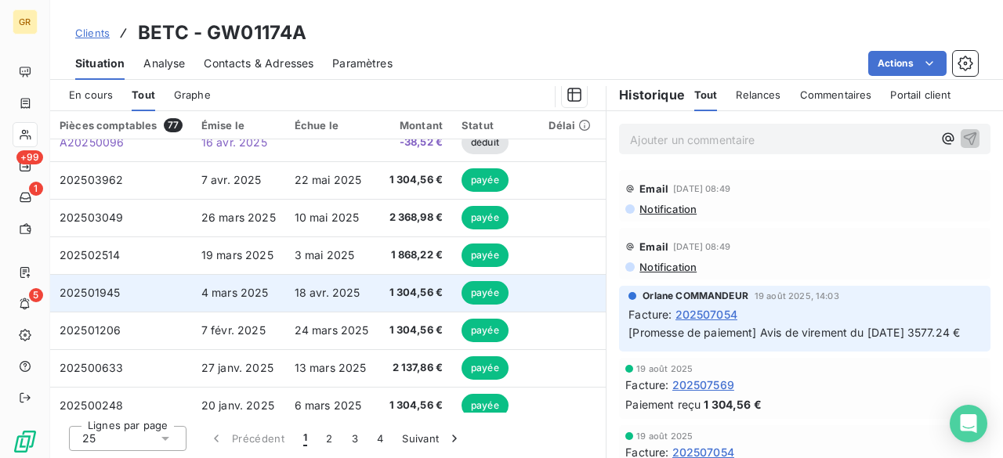
click at [356, 296] on span "18 avr. 2025" at bounding box center [328, 292] width 66 height 13
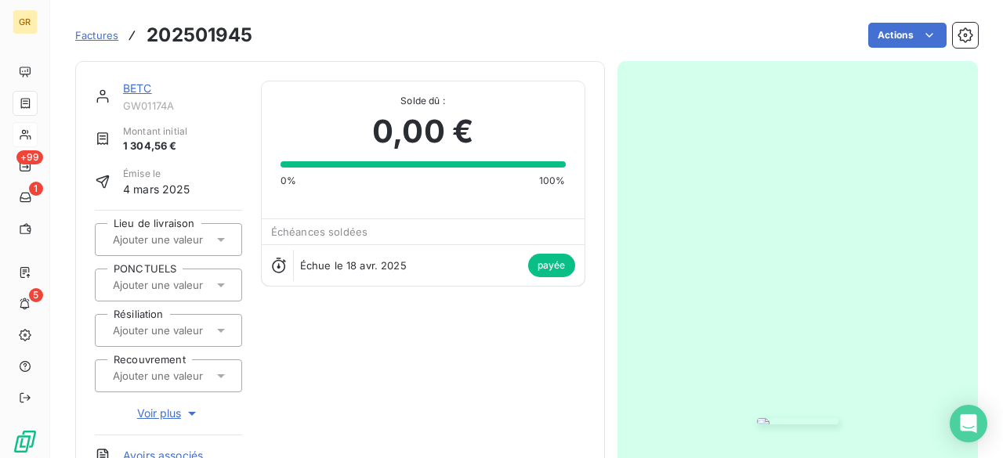
click at [760, 418] on img "button" at bounding box center [798, 421] width 82 height 6
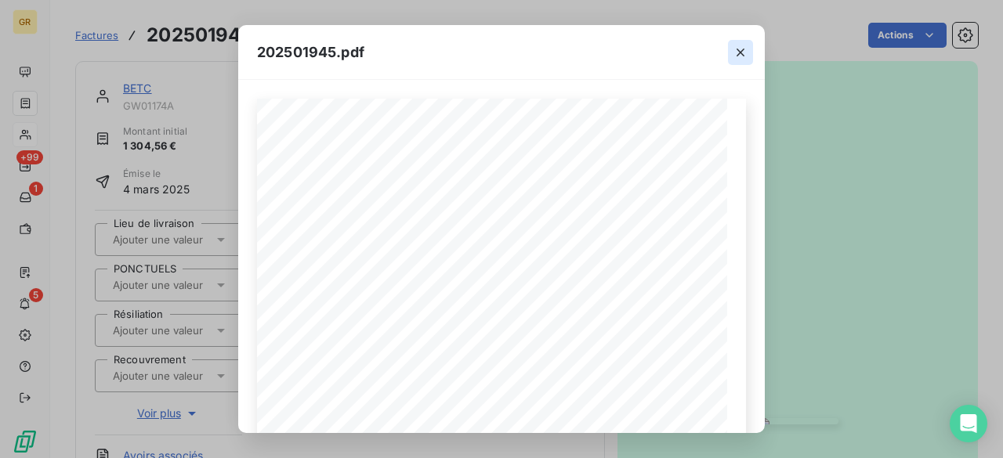
click at [747, 58] on icon "button" at bounding box center [741, 53] width 16 height 16
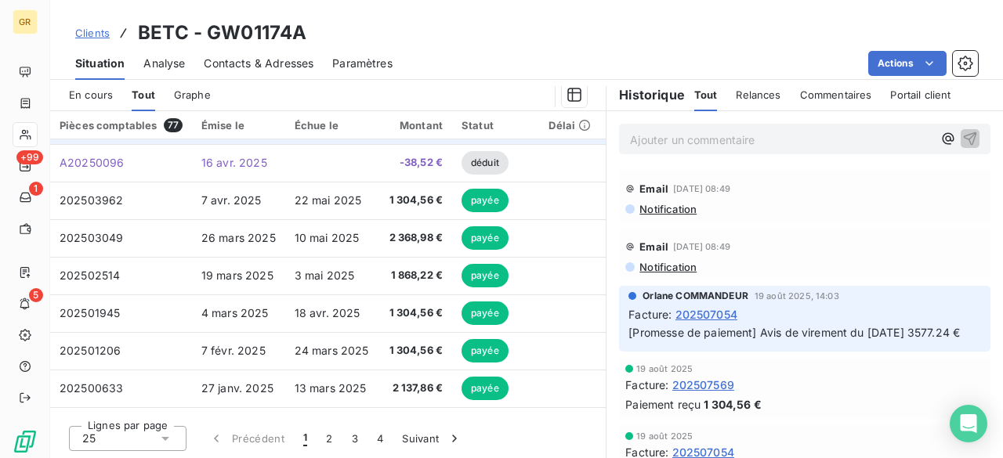
scroll to position [392, 0]
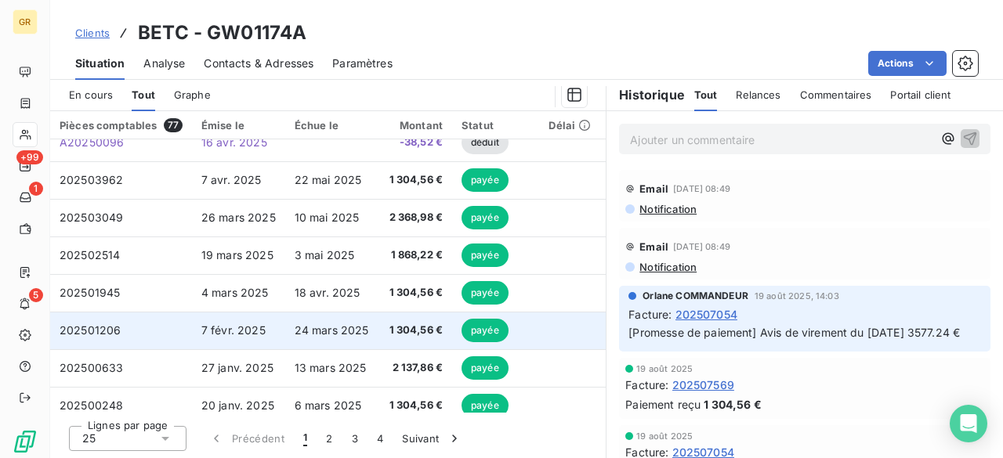
click at [315, 328] on span "24 mars 2025" at bounding box center [332, 330] width 74 height 13
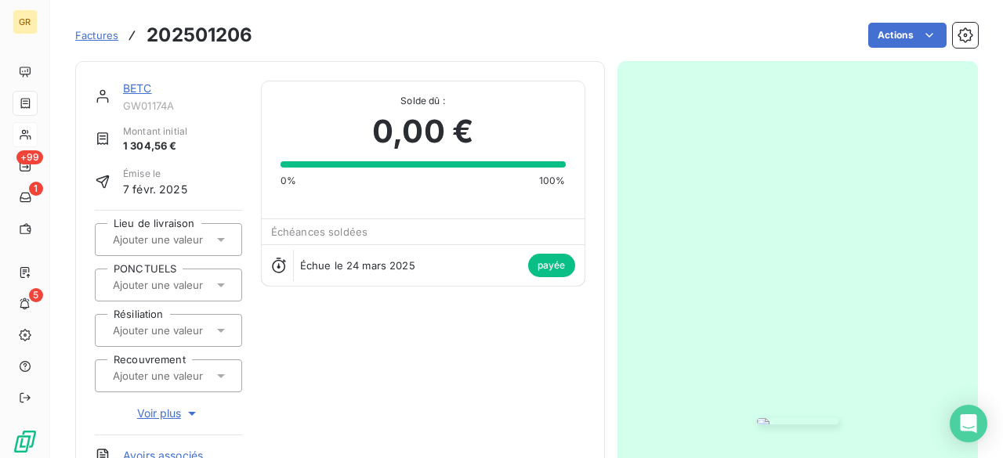
click at [757, 418] on img "button" at bounding box center [798, 421] width 82 height 6
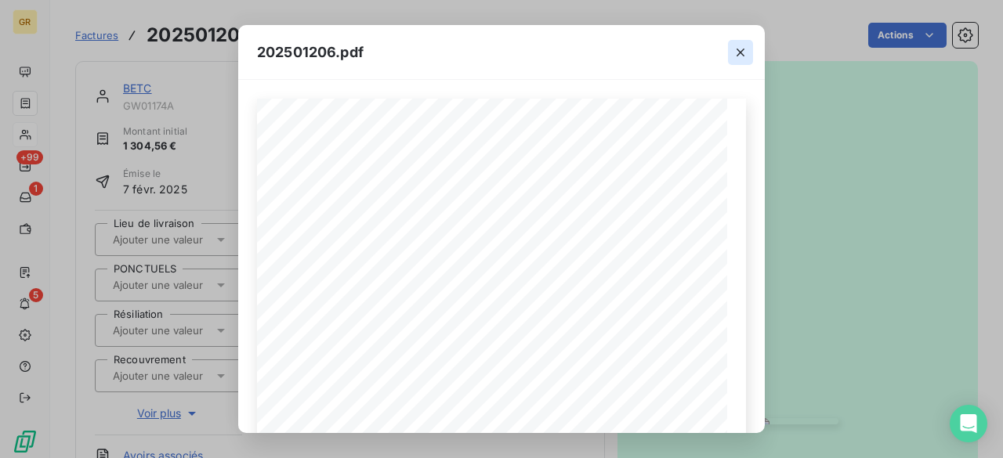
click at [738, 50] on icon "button" at bounding box center [741, 53] width 8 height 8
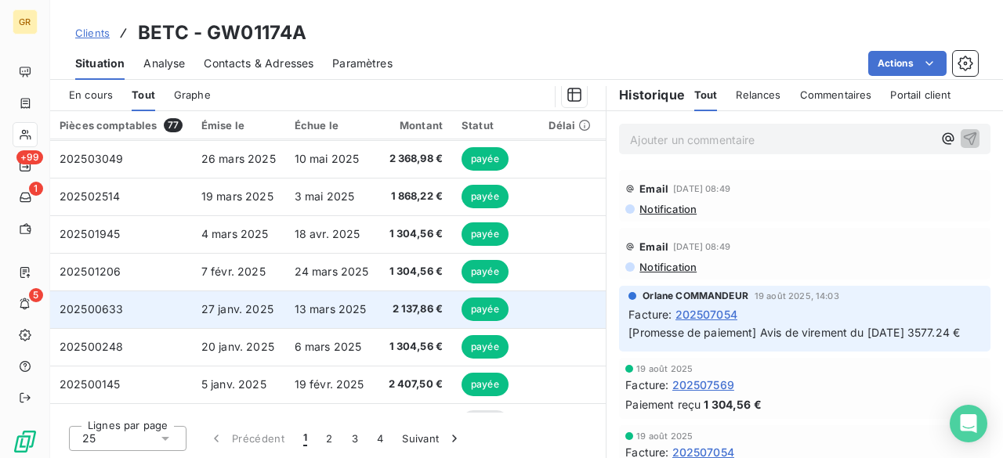
scroll to position [470, 0]
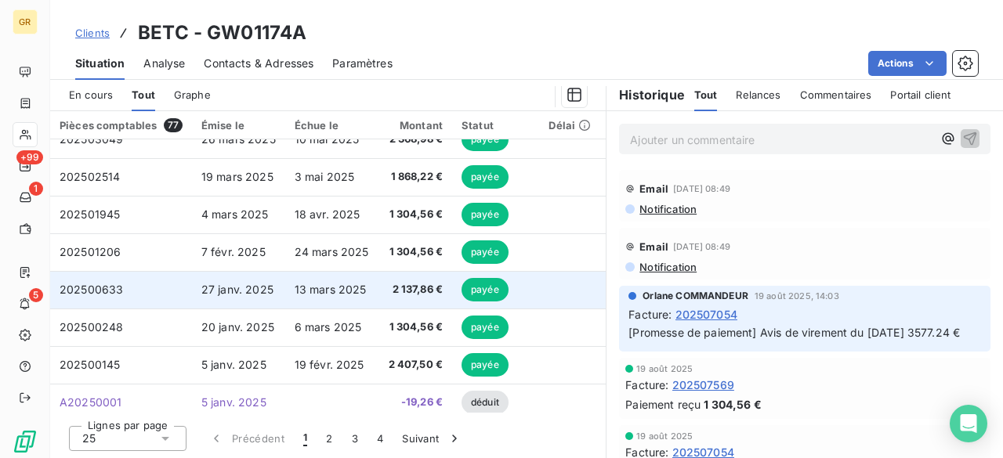
click at [343, 295] on td "13 mars 2025" at bounding box center [331, 290] width 93 height 38
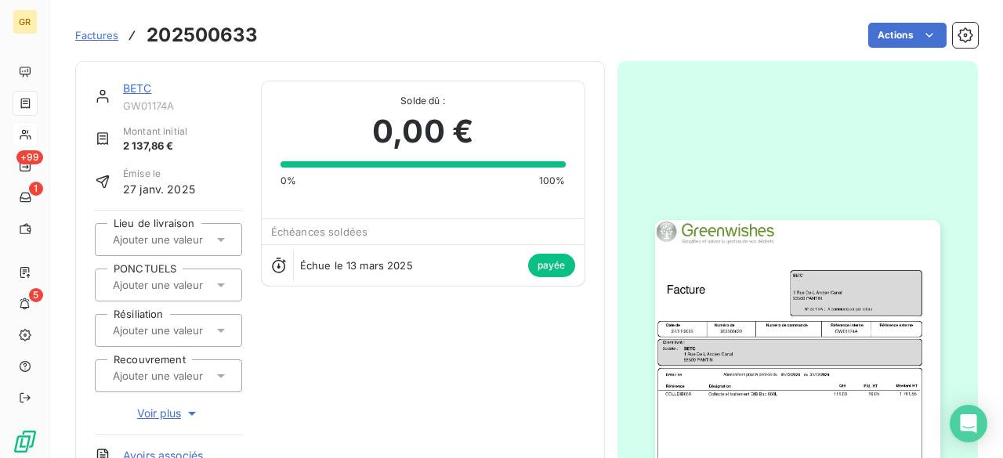
click at [757, 320] on img "button" at bounding box center [797, 421] width 285 height 403
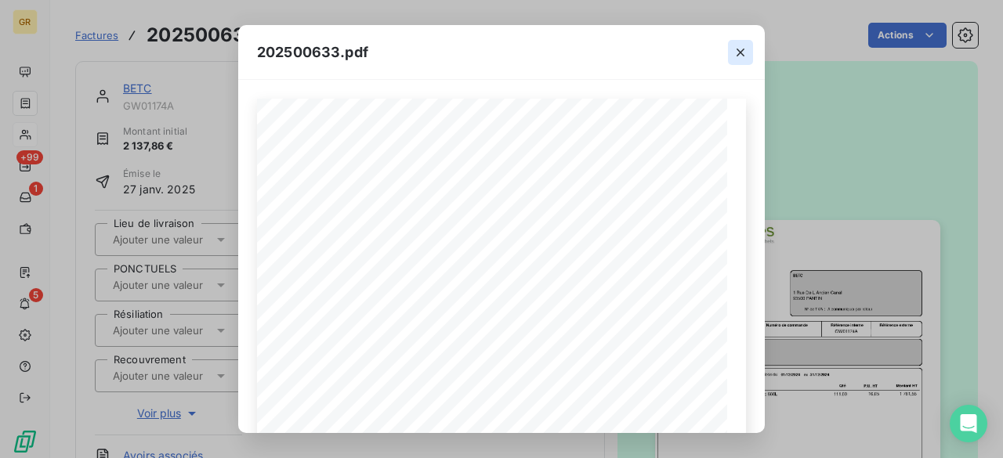
click at [743, 51] on icon "button" at bounding box center [741, 53] width 16 height 16
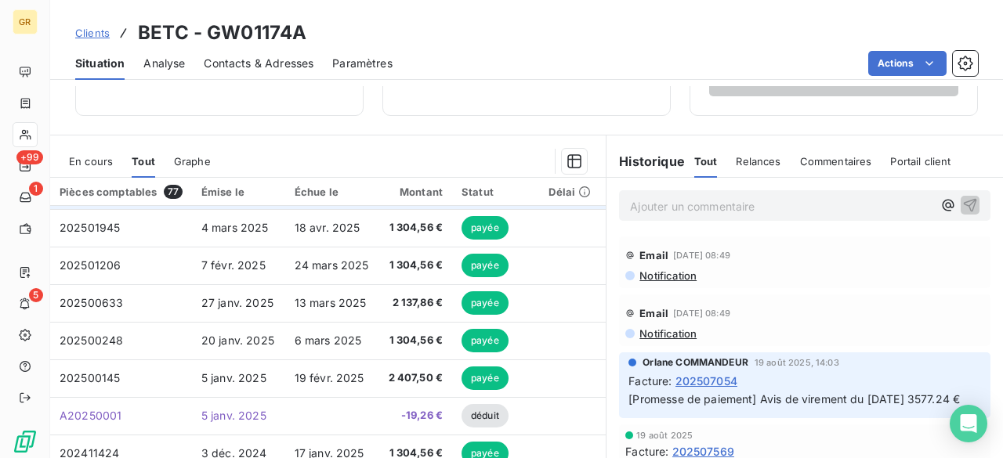
scroll to position [549, 0]
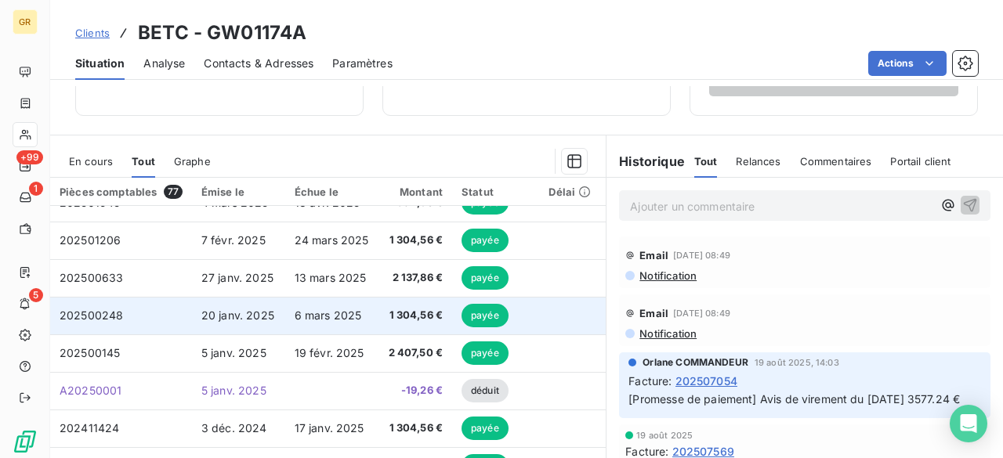
click at [342, 313] on span "6 mars 2025" at bounding box center [328, 315] width 67 height 13
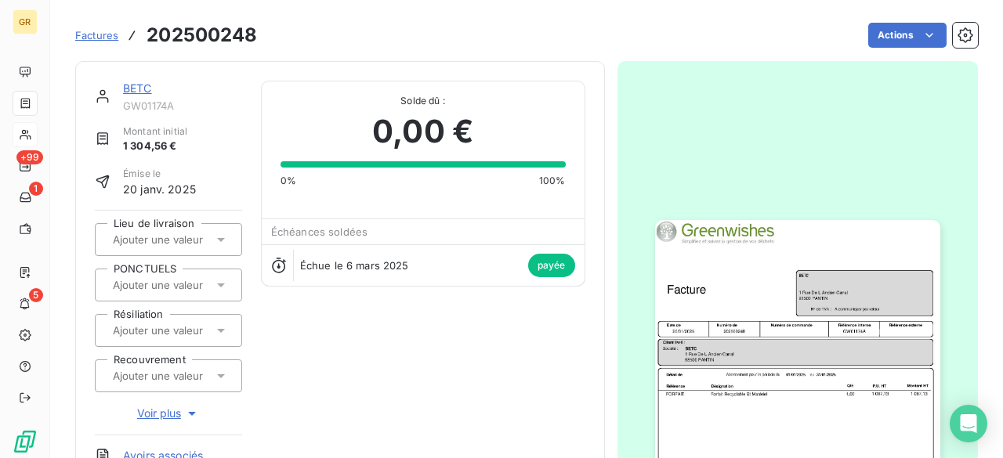
click at [717, 305] on img "button" at bounding box center [797, 421] width 285 height 403
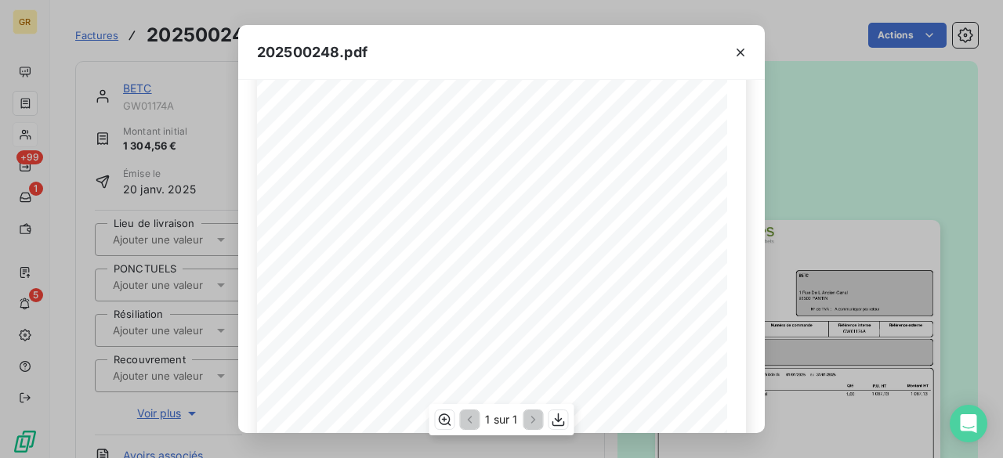
scroll to position [157, 0]
click at [737, 45] on icon "button" at bounding box center [741, 53] width 16 height 16
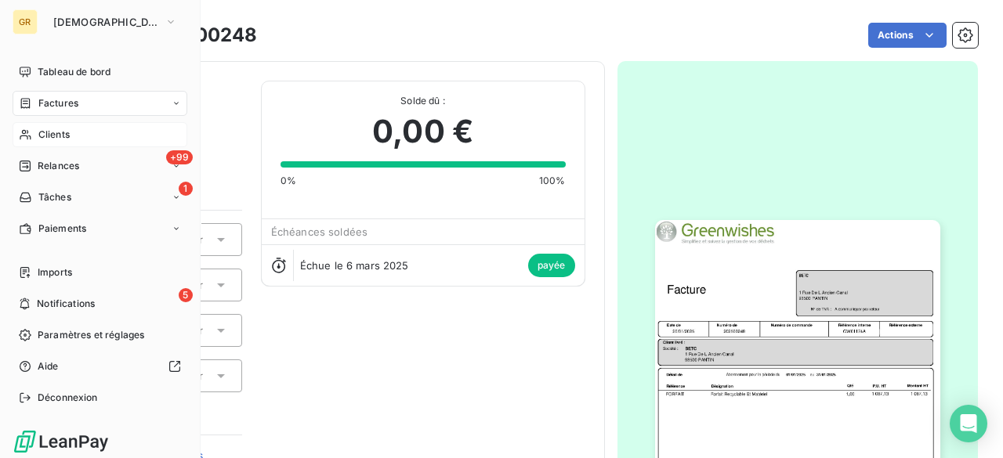
click at [22, 24] on div "GR" at bounding box center [25, 21] width 25 height 25
click at [85, 24] on span "[DEMOGRAPHIC_DATA]" at bounding box center [105, 22] width 105 height 13
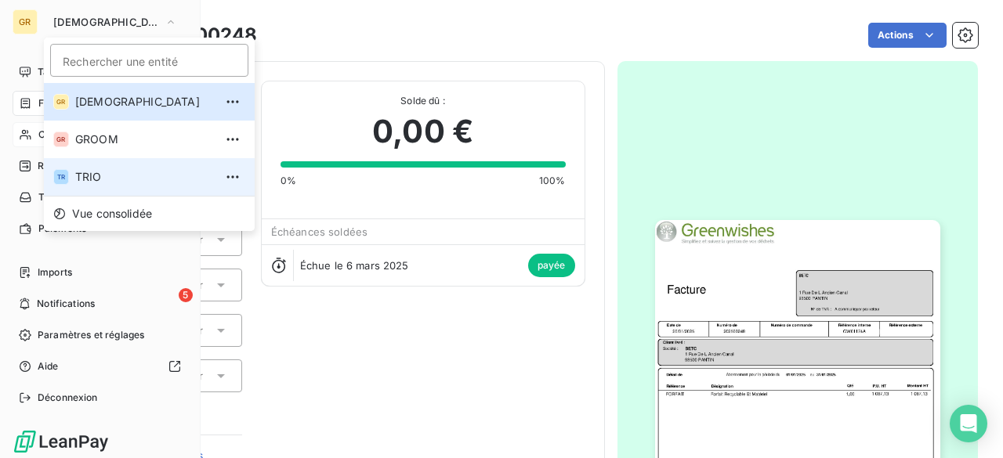
click at [135, 165] on li "TR TRIO" at bounding box center [149, 177] width 211 height 38
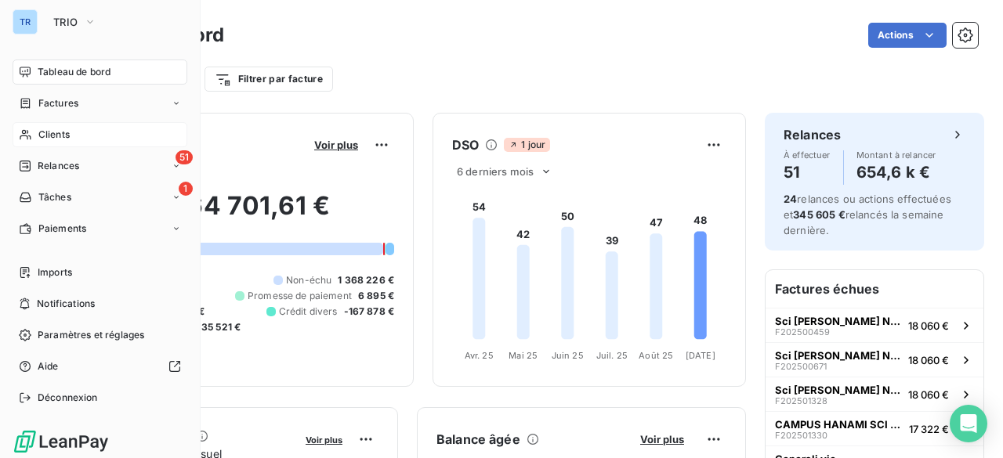
click at [100, 139] on div "Clients" at bounding box center [100, 134] width 175 height 25
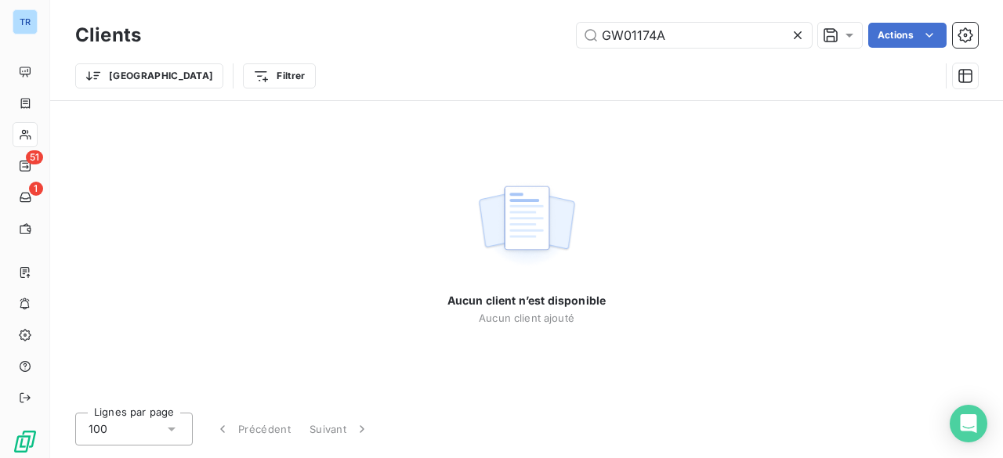
click at [792, 39] on icon at bounding box center [798, 35] width 16 height 16
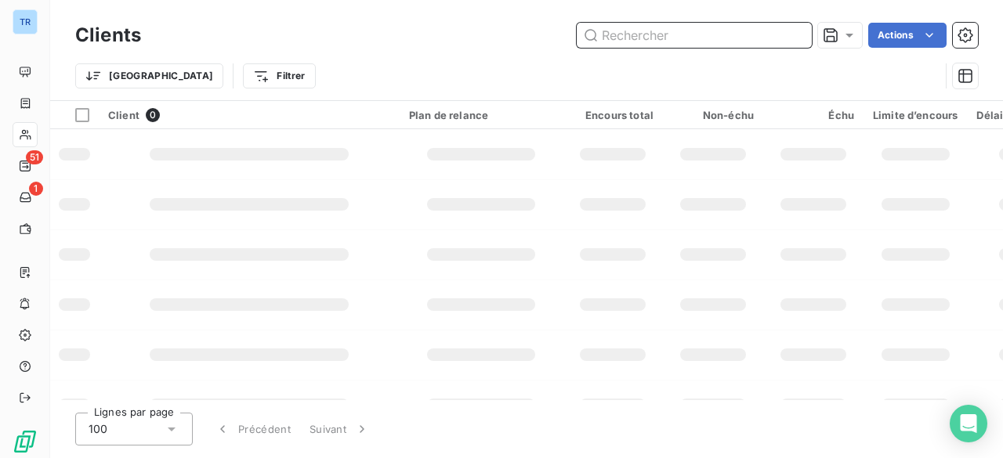
click at [690, 34] on input "text" at bounding box center [694, 35] width 235 height 25
paste input "TR02365"
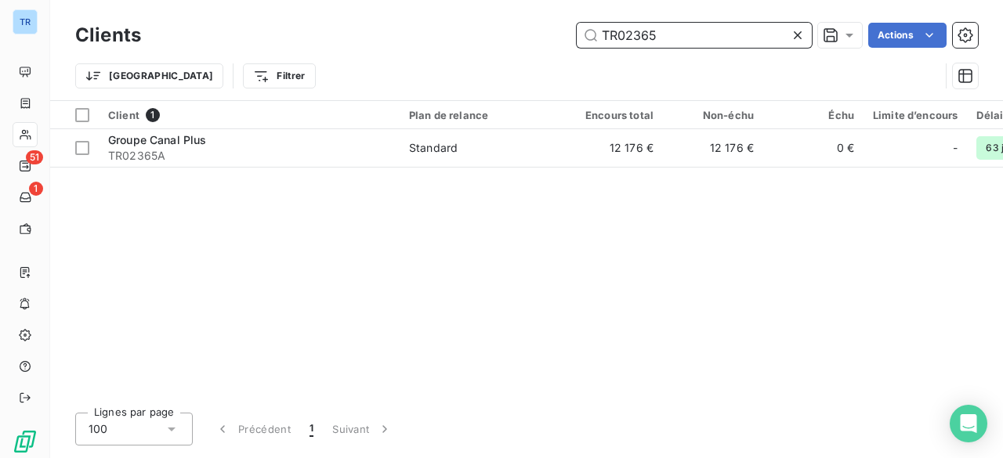
type input "TR02365"
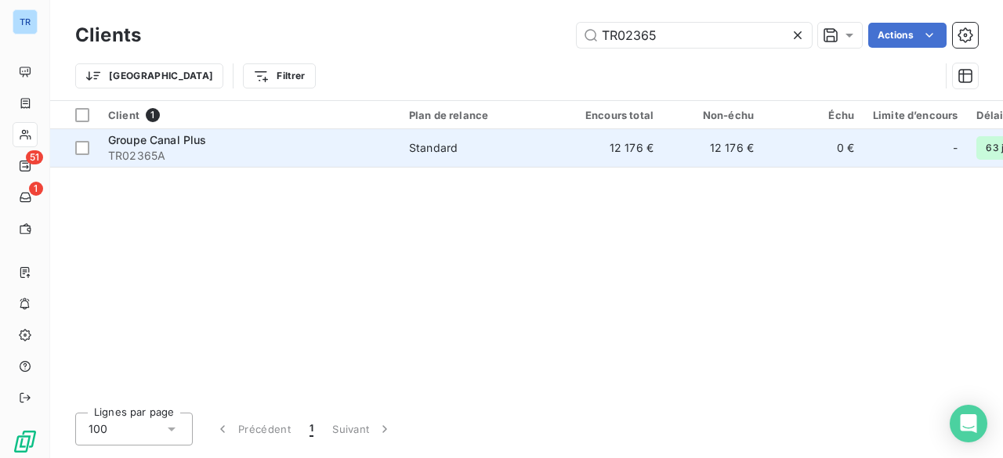
click at [578, 143] on td "12 176 €" at bounding box center [613, 148] width 100 height 38
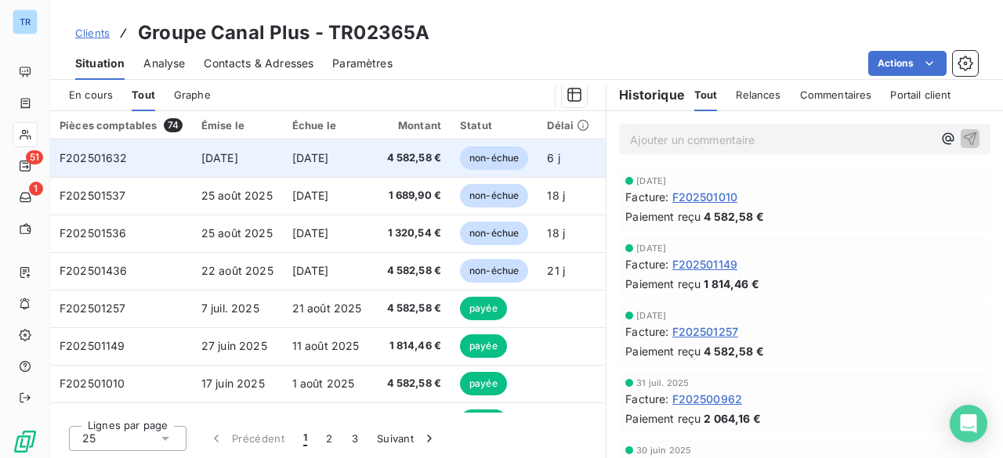
click at [357, 164] on td "[DATE]" at bounding box center [329, 158] width 93 height 38
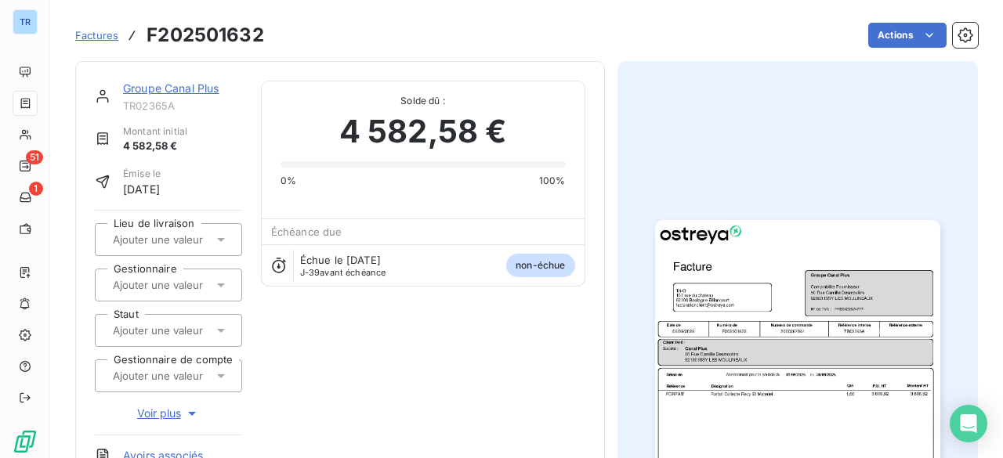
click at [713, 282] on img "button" at bounding box center [797, 421] width 285 height 403
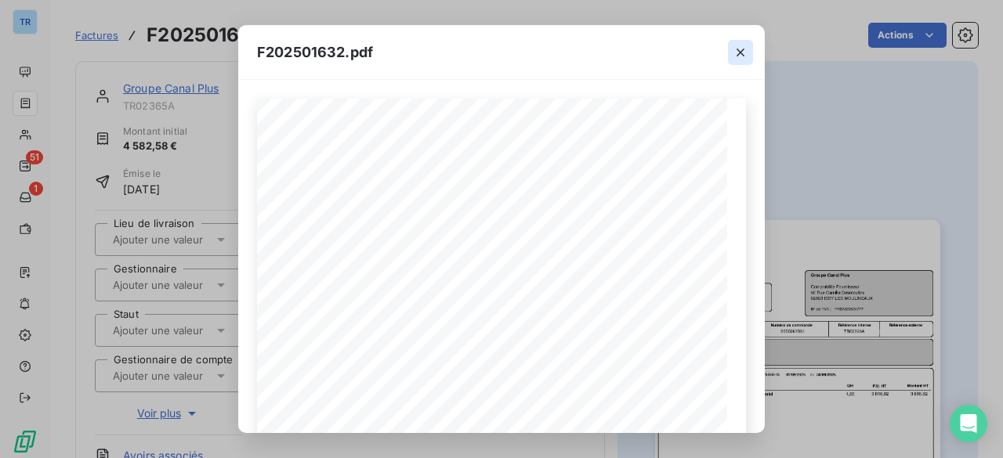
click at [734, 54] on icon "button" at bounding box center [741, 53] width 16 height 16
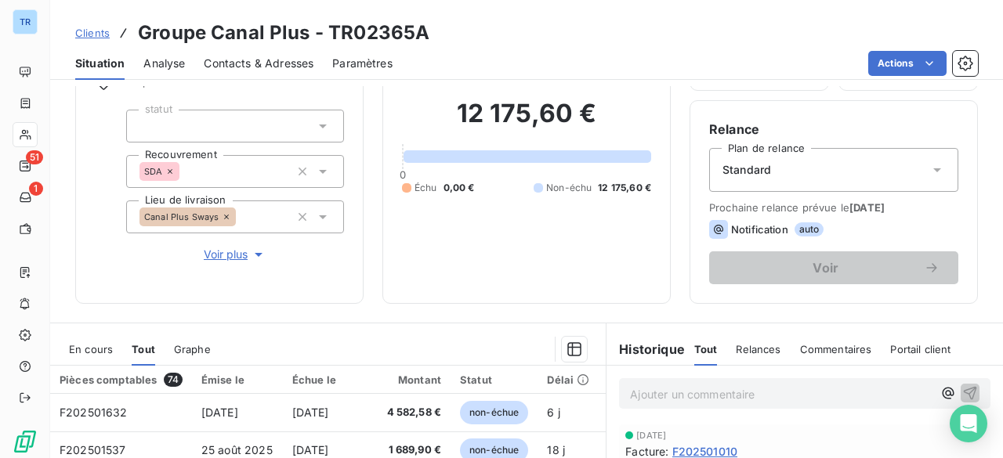
scroll to position [313, 0]
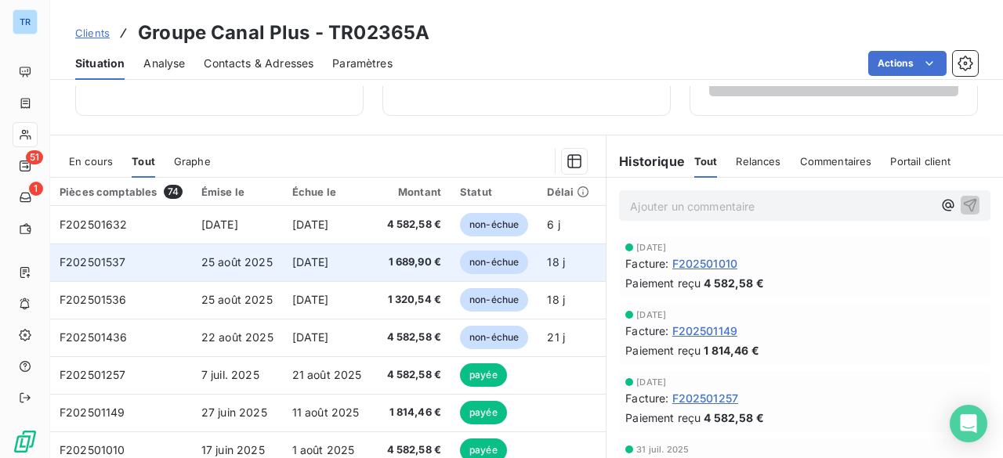
click at [276, 259] on td "25 août 2025" at bounding box center [237, 263] width 91 height 38
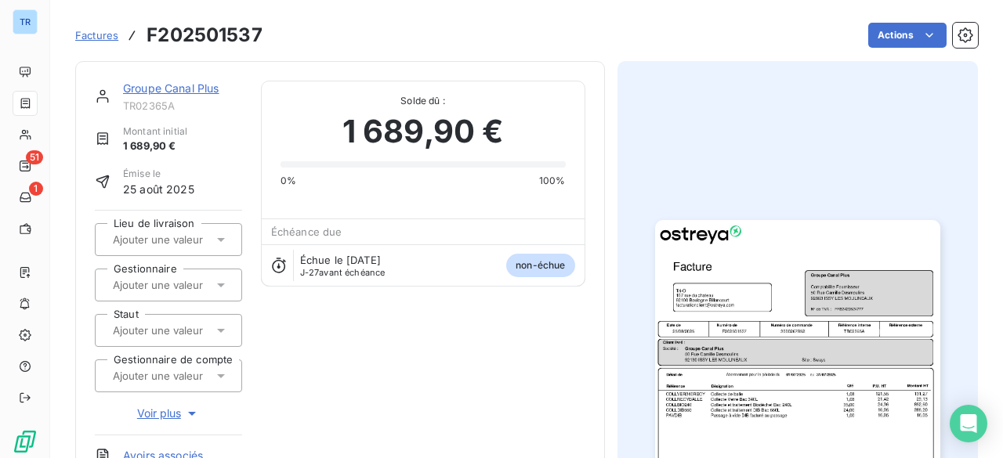
click at [719, 303] on img "button" at bounding box center [797, 421] width 285 height 403
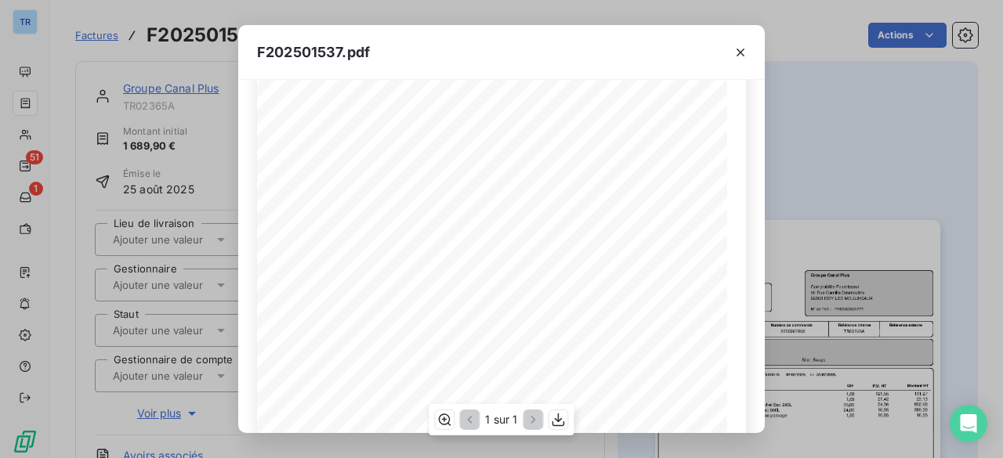
scroll to position [241, 0]
click at [741, 54] on icon "button" at bounding box center [741, 53] width 16 height 16
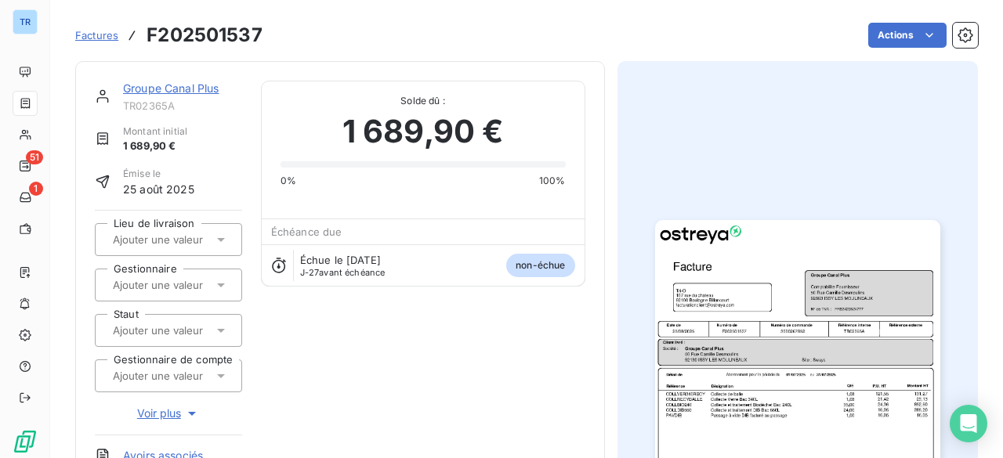
click at [757, 319] on img "button" at bounding box center [797, 421] width 285 height 403
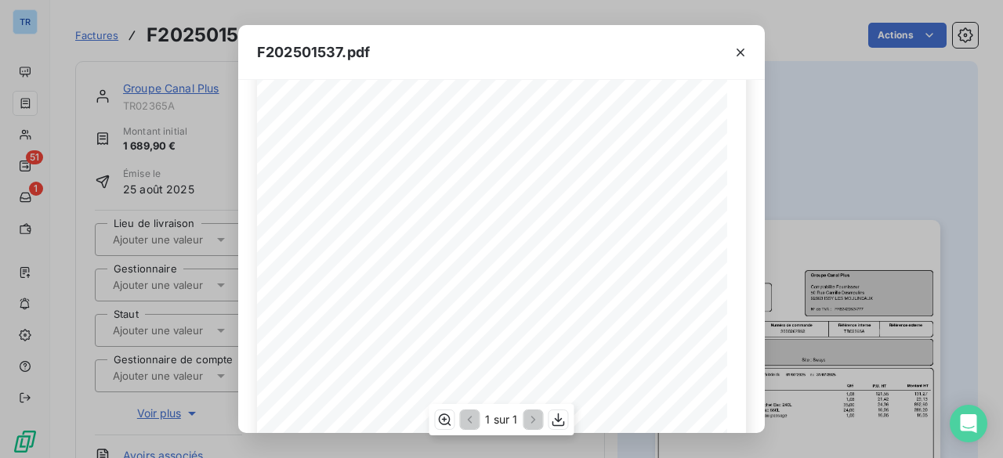
scroll to position [78, 0]
click at [561, 422] on icon "button" at bounding box center [559, 420] width 16 height 16
click at [747, 53] on icon "button" at bounding box center [741, 53] width 16 height 16
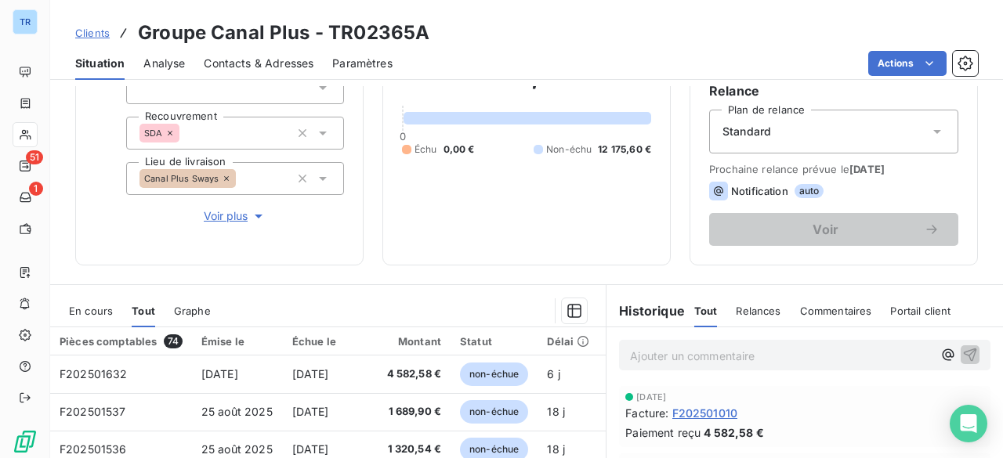
scroll to position [380, 0]
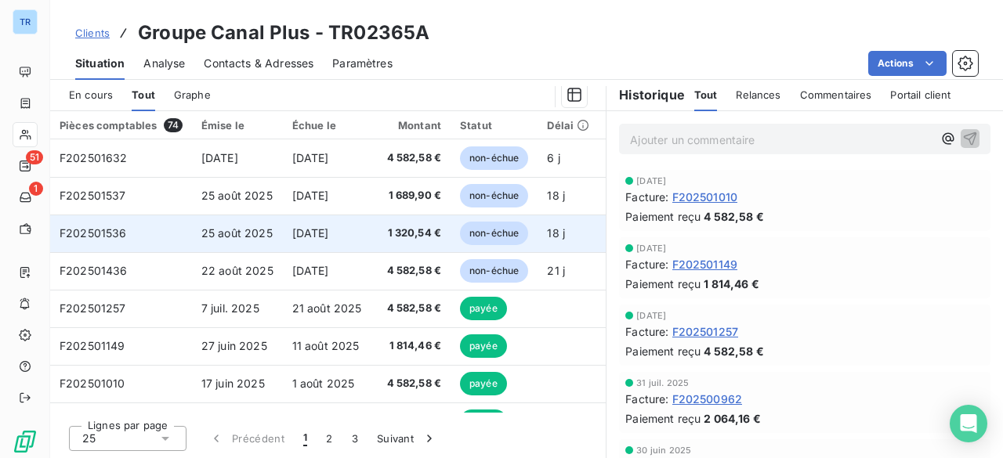
click at [307, 218] on td "[DATE]" at bounding box center [329, 234] width 93 height 38
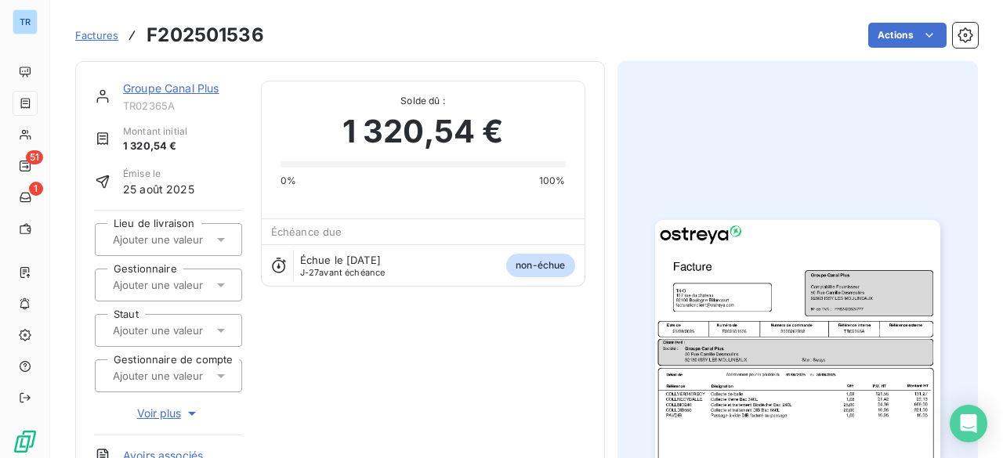
scroll to position [111, 0]
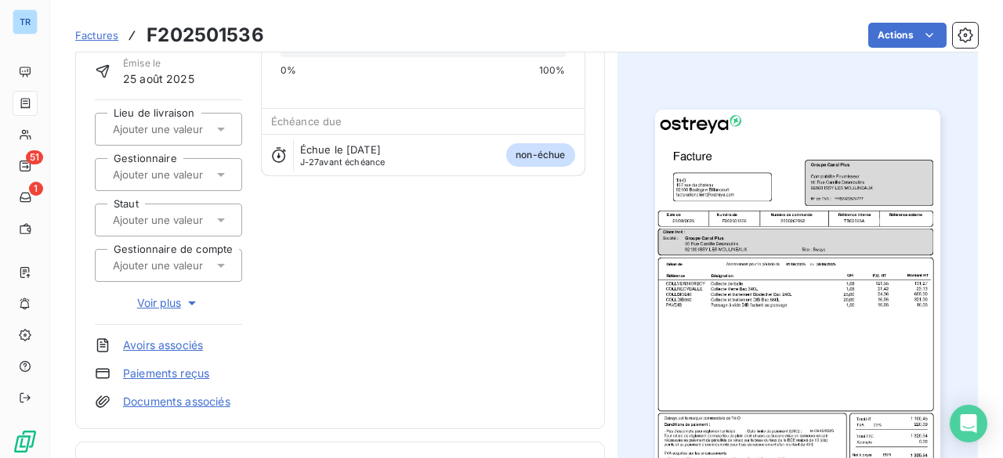
click at [731, 228] on img "button" at bounding box center [797, 311] width 285 height 403
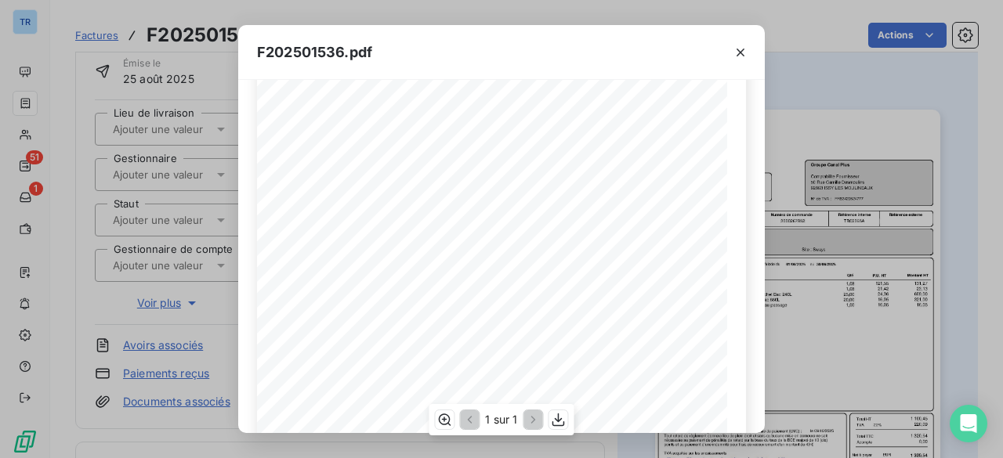
scroll to position [275, 0]
click at [738, 51] on icon "button" at bounding box center [741, 53] width 8 height 8
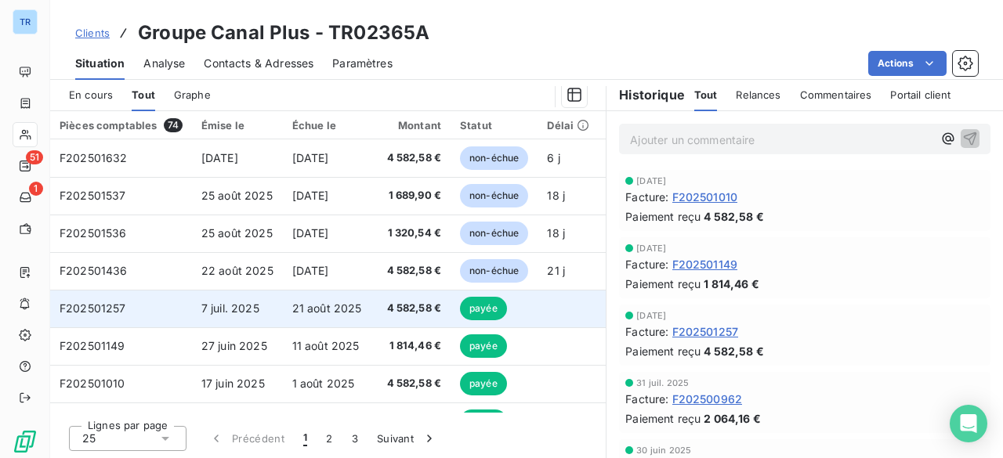
click at [240, 303] on span "7 juil. 2025" at bounding box center [230, 308] width 58 height 13
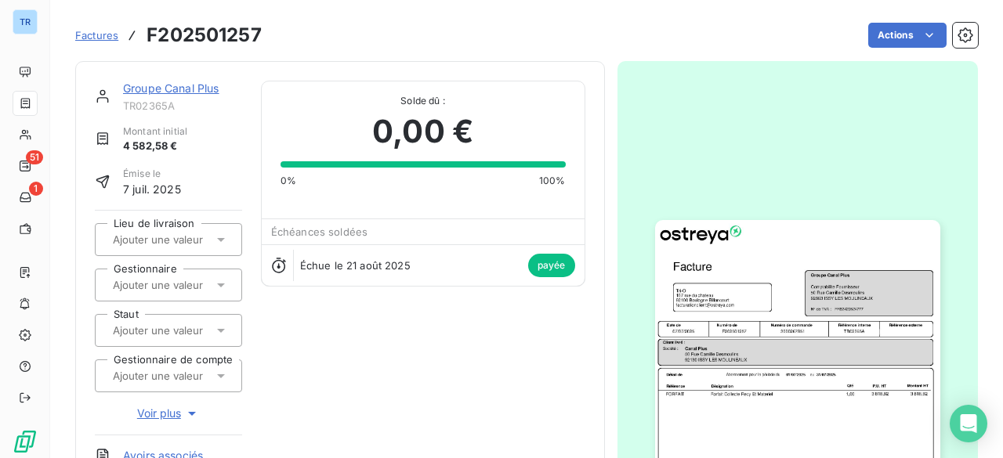
click at [769, 272] on img "button" at bounding box center [797, 421] width 285 height 403
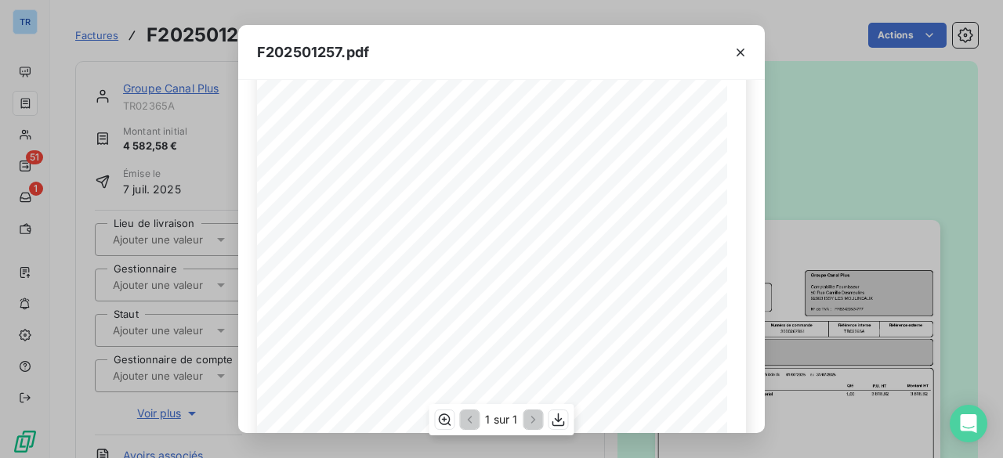
scroll to position [157, 0]
click at [738, 55] on icon "button" at bounding box center [741, 53] width 16 height 16
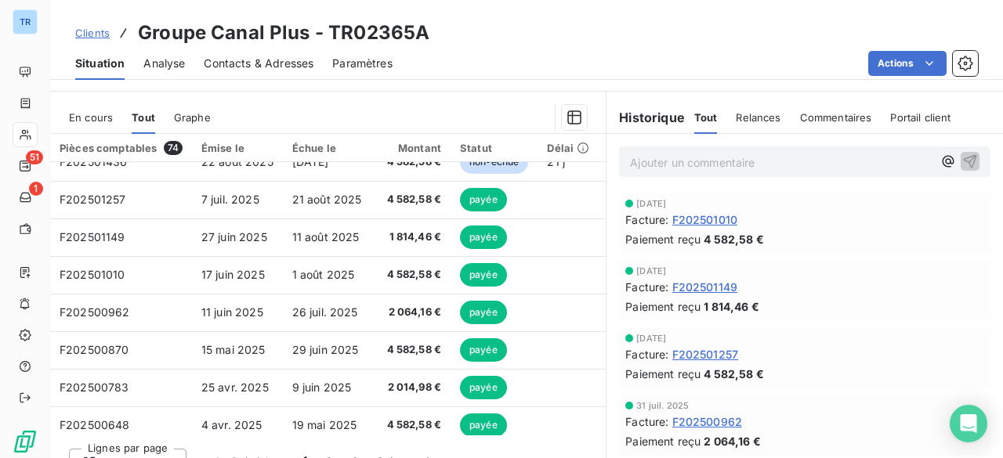
scroll to position [133, 0]
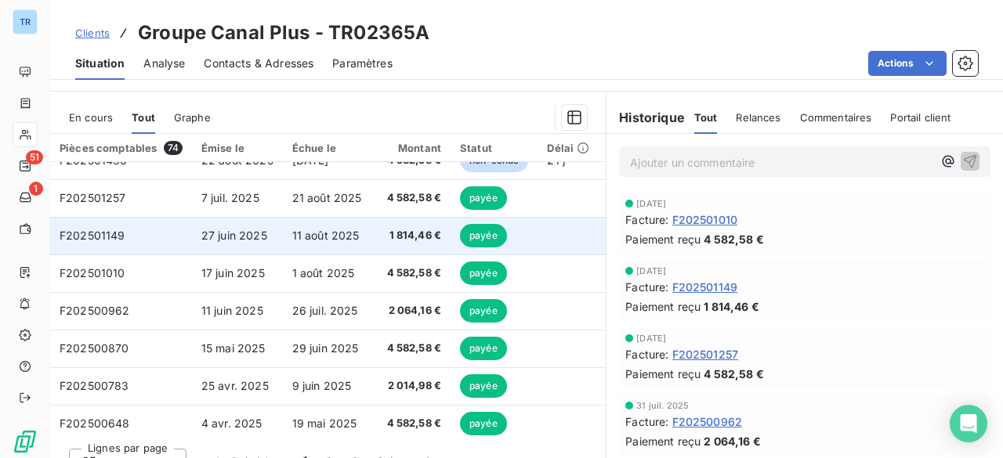
click at [281, 218] on td "27 juin 2025" at bounding box center [237, 236] width 91 height 38
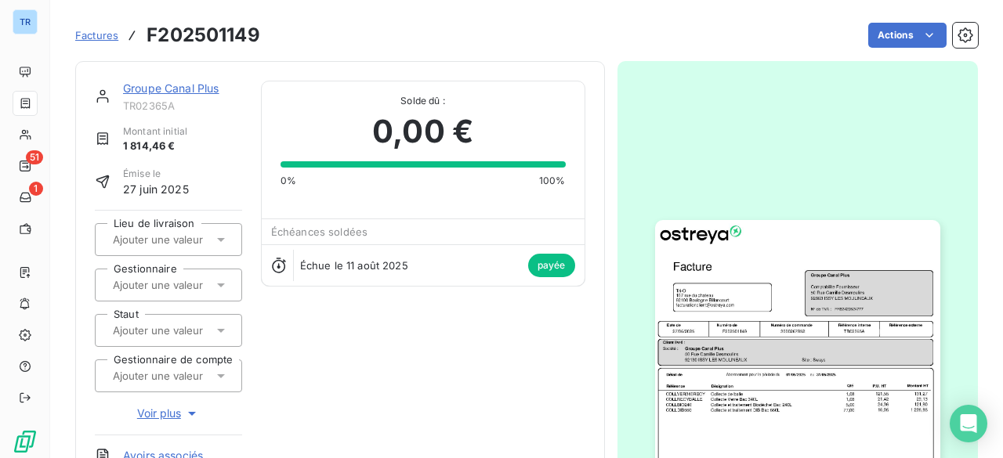
click at [748, 277] on img "button" at bounding box center [797, 421] width 285 height 403
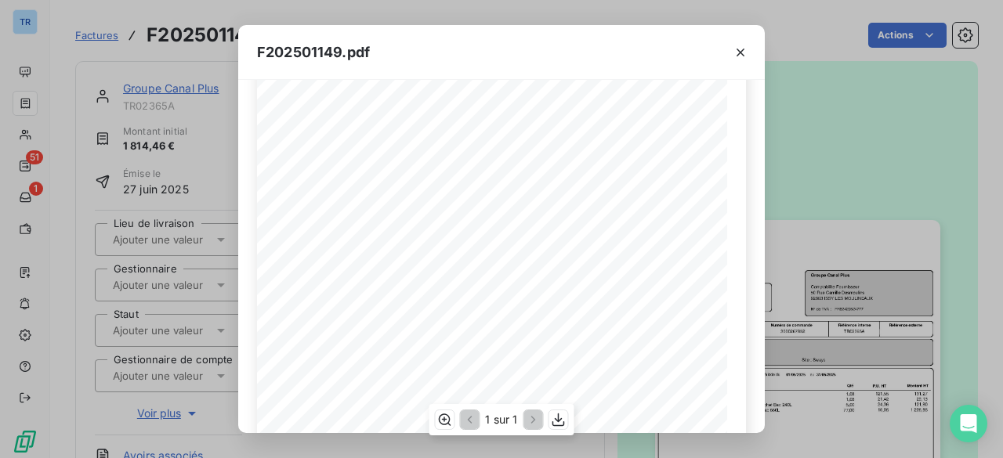
scroll to position [231, 0]
click at [743, 59] on button "button" at bounding box center [740, 52] width 25 height 25
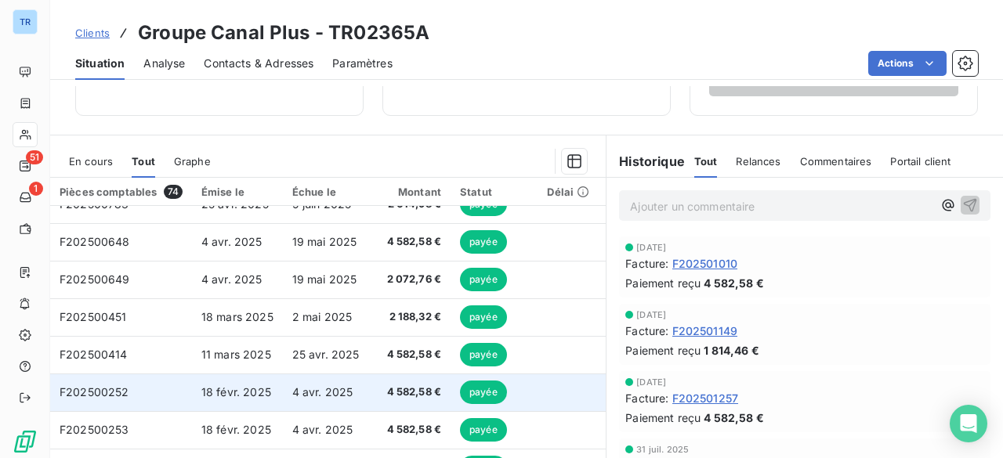
scroll to position [392, 0]
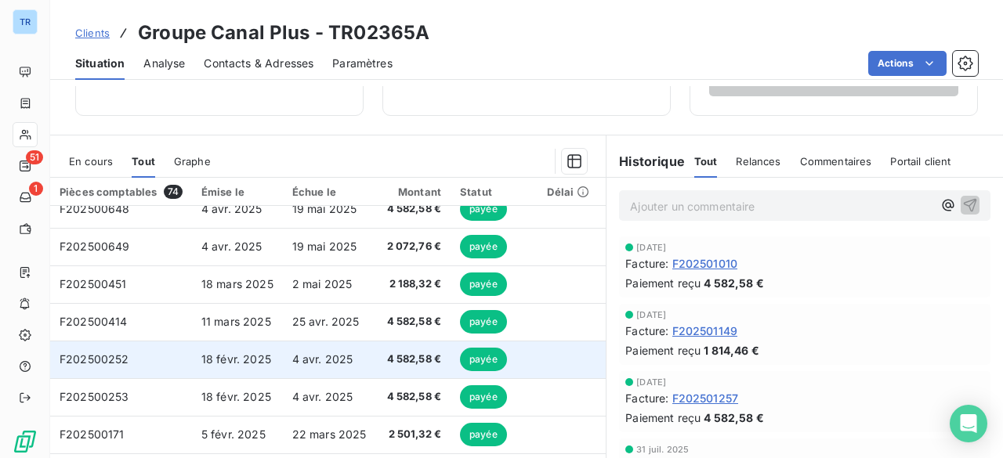
click at [250, 361] on span "18 févr. 2025" at bounding box center [236, 359] width 70 height 13
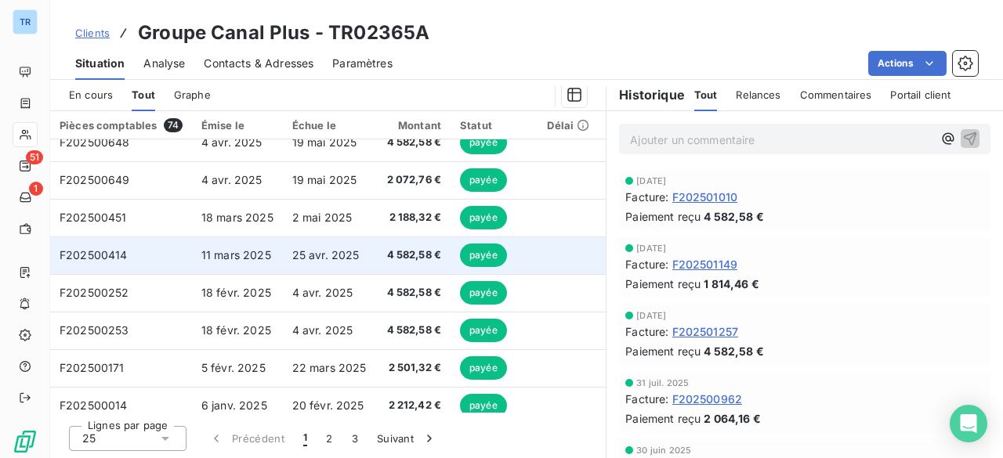
scroll to position [470, 0]
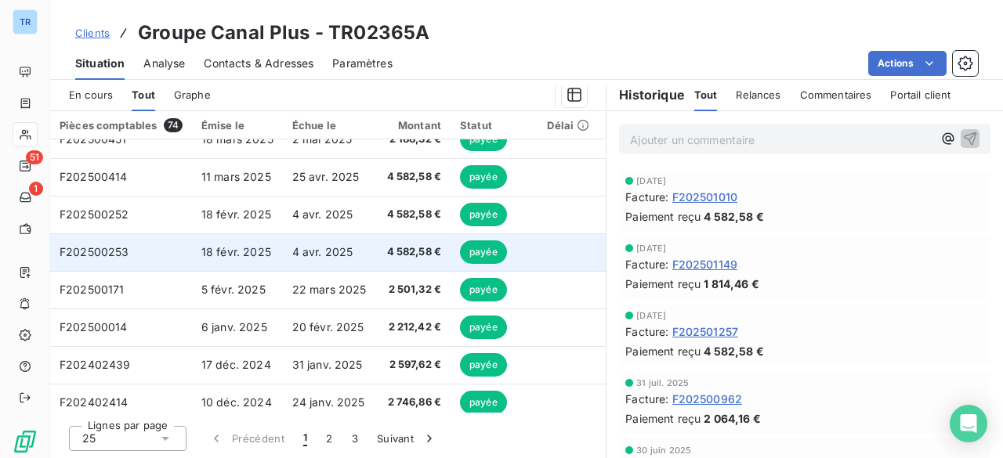
click at [225, 256] on span "18 févr. 2025" at bounding box center [236, 251] width 70 height 13
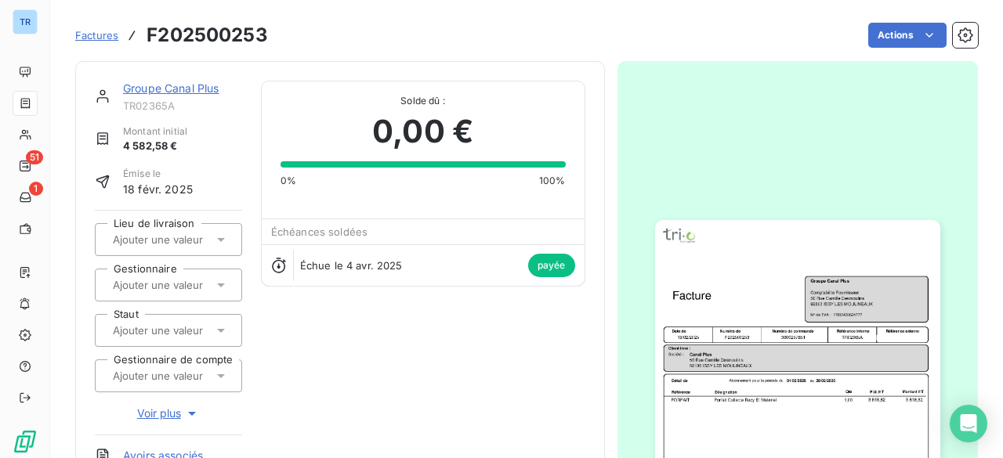
click at [665, 299] on img "button" at bounding box center [797, 421] width 285 height 403
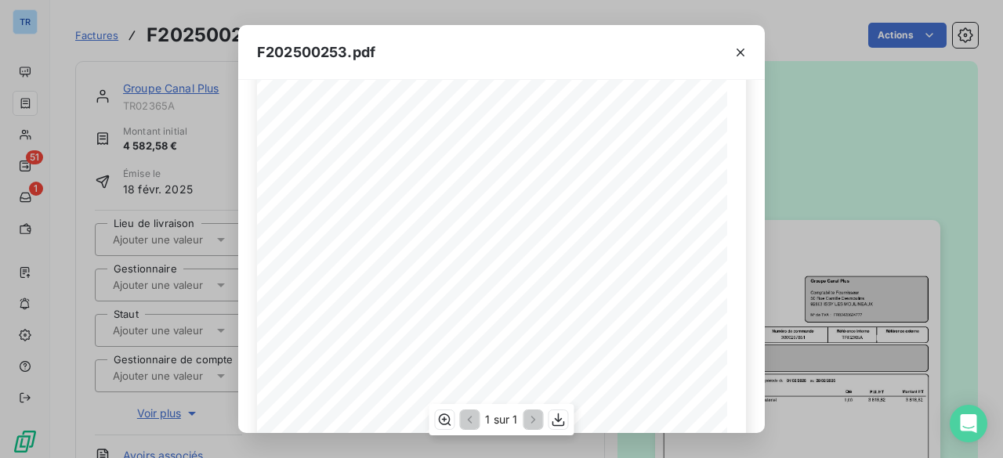
scroll to position [235, 0]
click at [735, 51] on icon "button" at bounding box center [741, 53] width 16 height 16
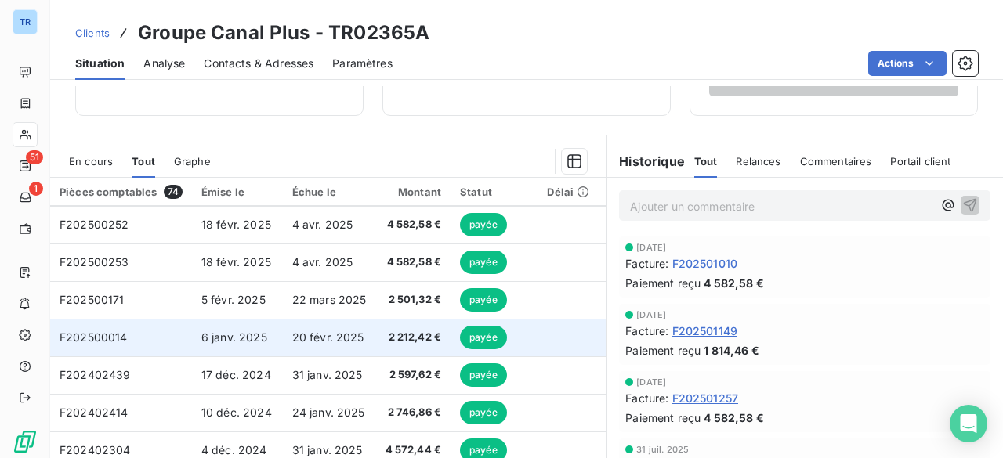
scroll to position [549, 0]
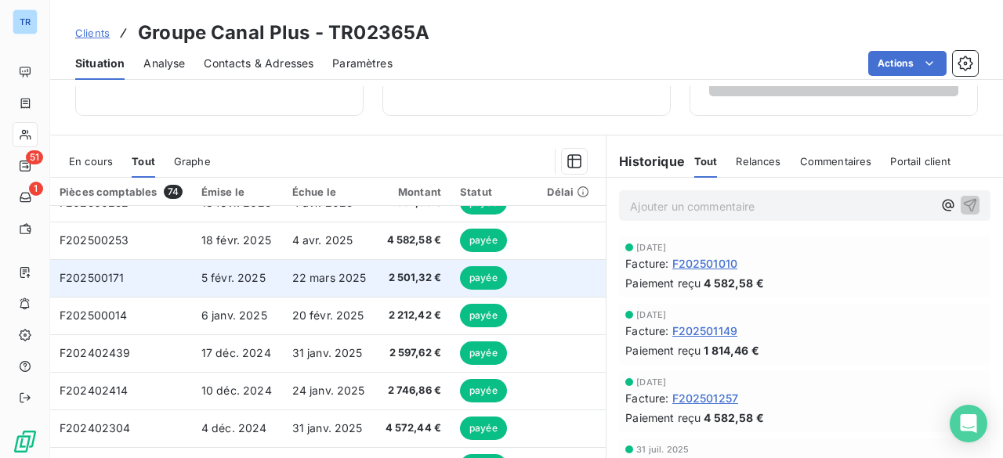
click at [271, 292] on td "5 févr. 2025" at bounding box center [237, 278] width 91 height 38
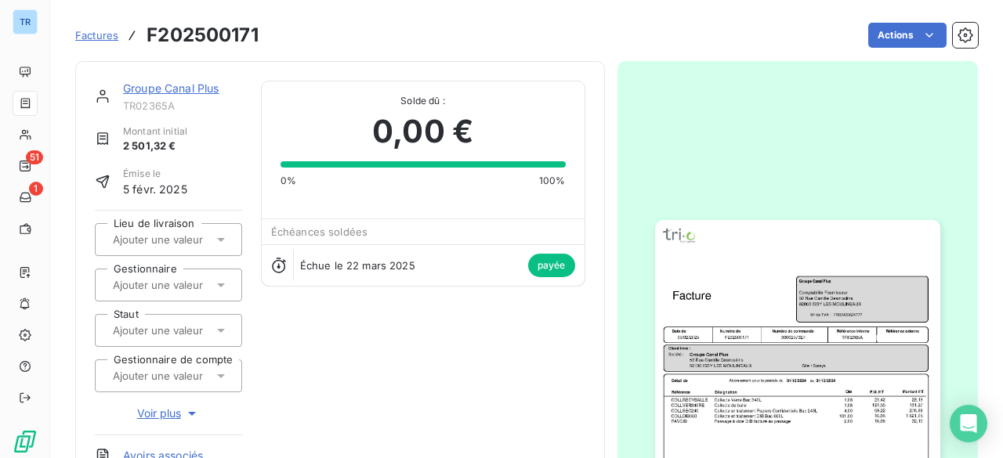
click at [690, 311] on img "button" at bounding box center [797, 421] width 285 height 403
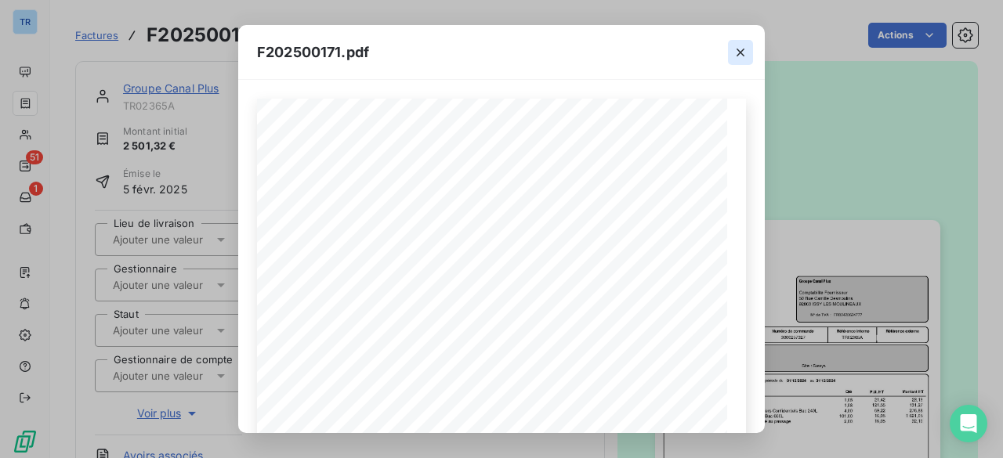
click at [735, 50] on icon "button" at bounding box center [741, 53] width 16 height 16
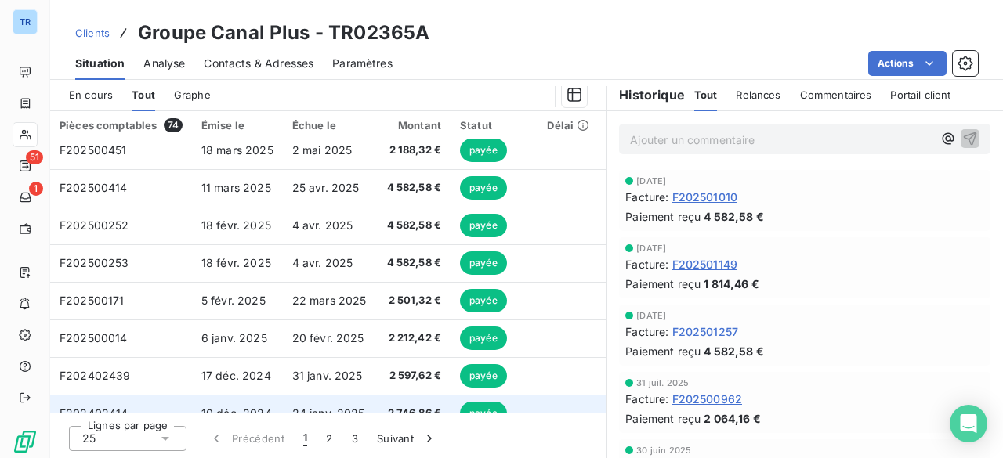
scroll to position [438, 0]
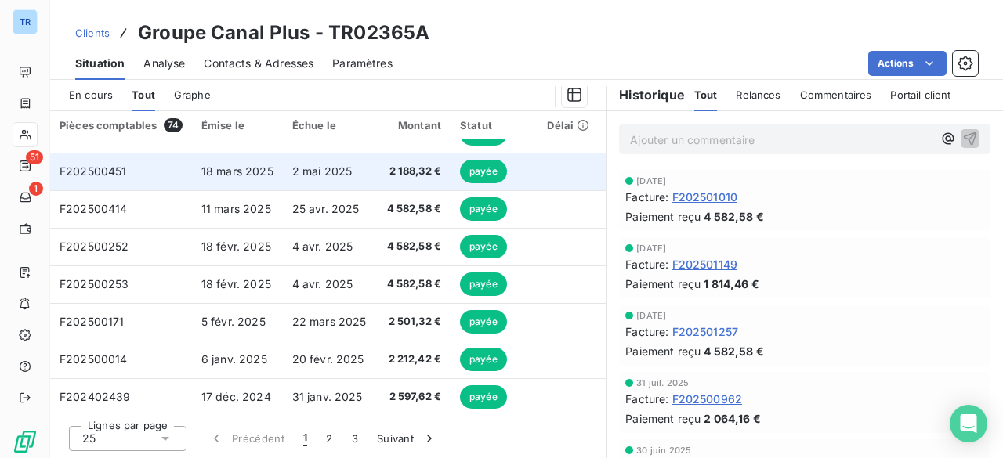
click at [283, 184] on td "2 mai 2025" at bounding box center [329, 172] width 93 height 38
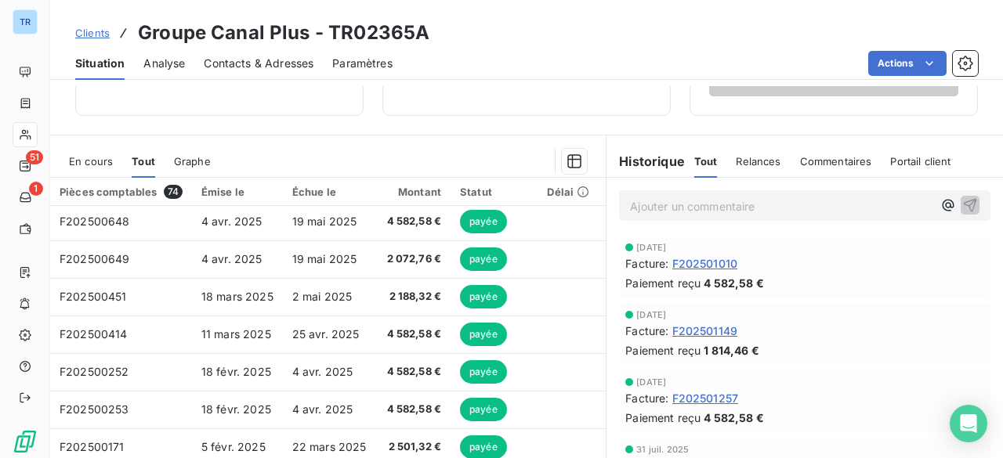
scroll to position [392, 0]
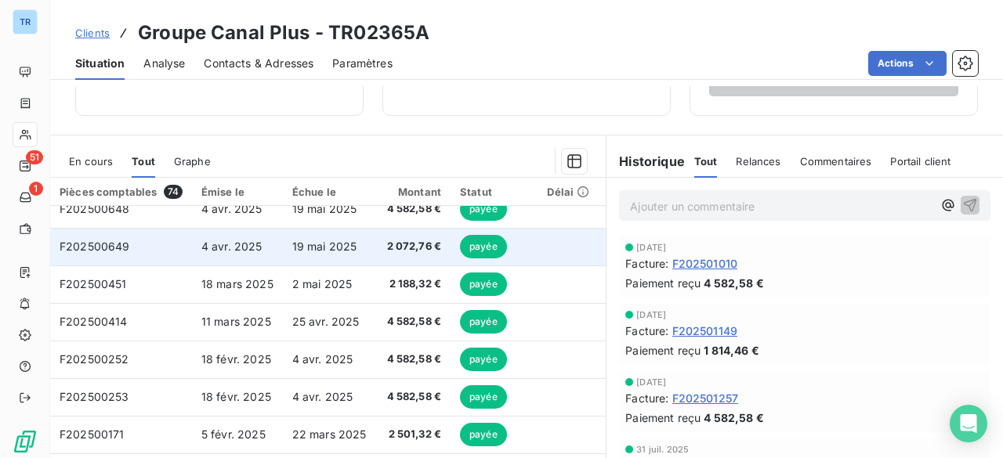
click at [292, 256] on td "19 mai 2025" at bounding box center [329, 247] width 93 height 38
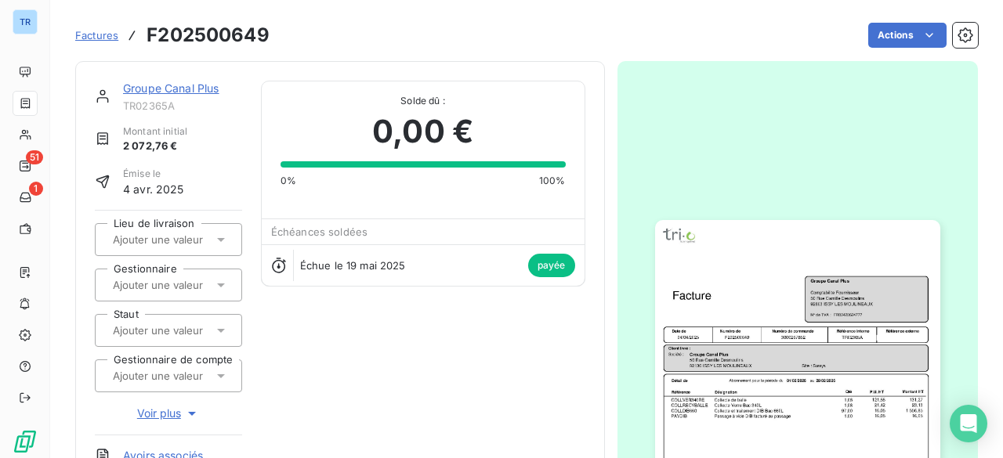
click at [691, 295] on img "button" at bounding box center [797, 421] width 285 height 403
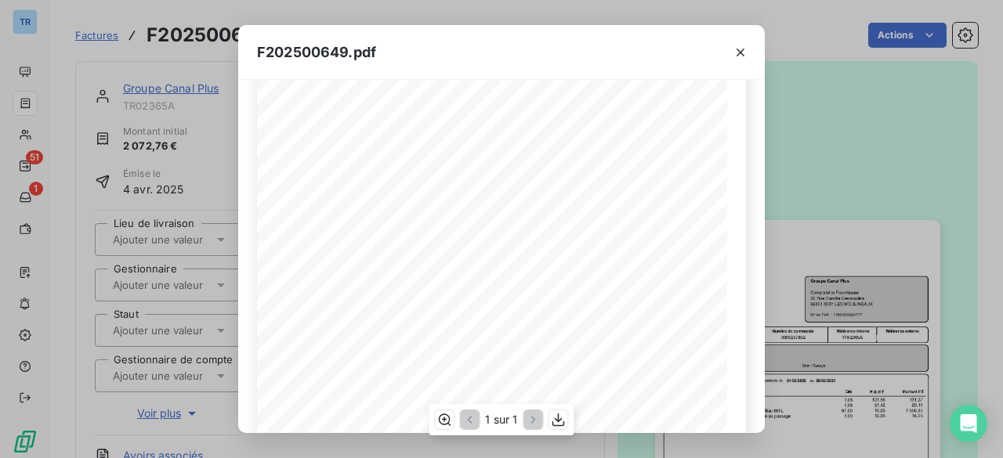
scroll to position [235, 0]
click at [737, 54] on icon "button" at bounding box center [741, 53] width 8 height 8
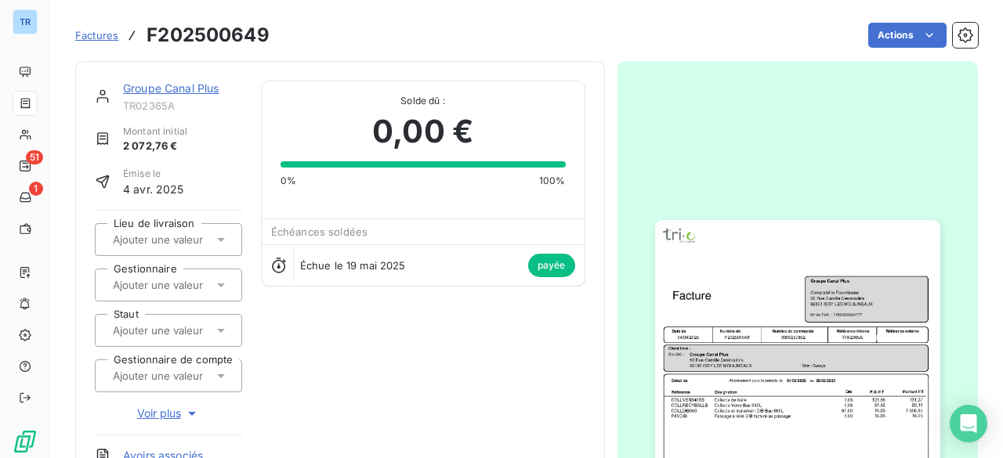
click at [848, 316] on img "button" at bounding box center [797, 421] width 285 height 403
